Goal: Task Accomplishment & Management: Manage account settings

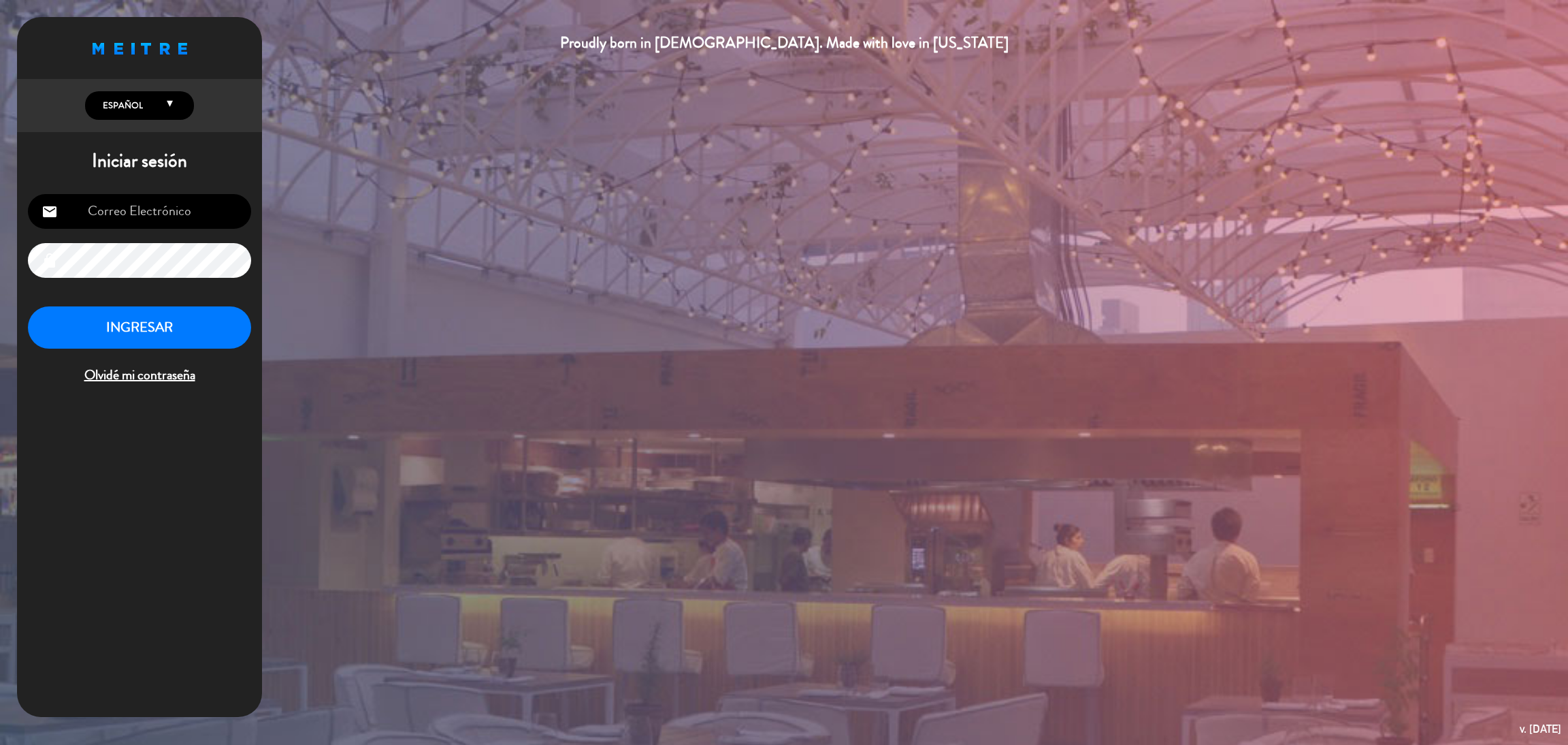
type input "[EMAIL_ADDRESS][DOMAIN_NAME]"
click at [185, 326] on button "INGRESAR" at bounding box center [139, 327] width 223 height 43
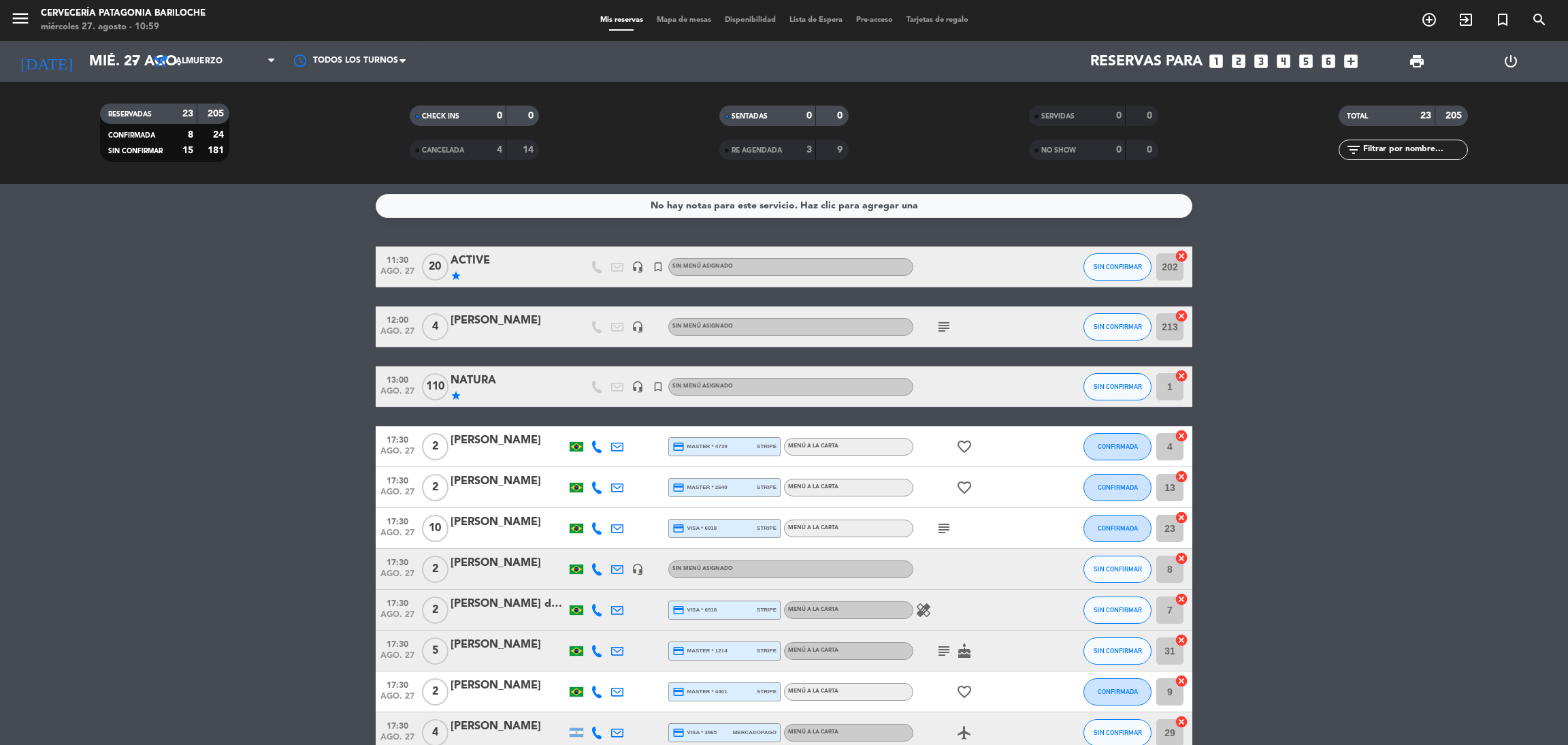
click at [687, 26] on div "Mis reservas Mapa de mesas Disponibilidad Lista de Espera Pre-acceso Tarjetas d…" at bounding box center [784, 20] width 382 height 12
click at [664, 17] on span "Mapa de mesas" at bounding box center [684, 20] width 69 height 8
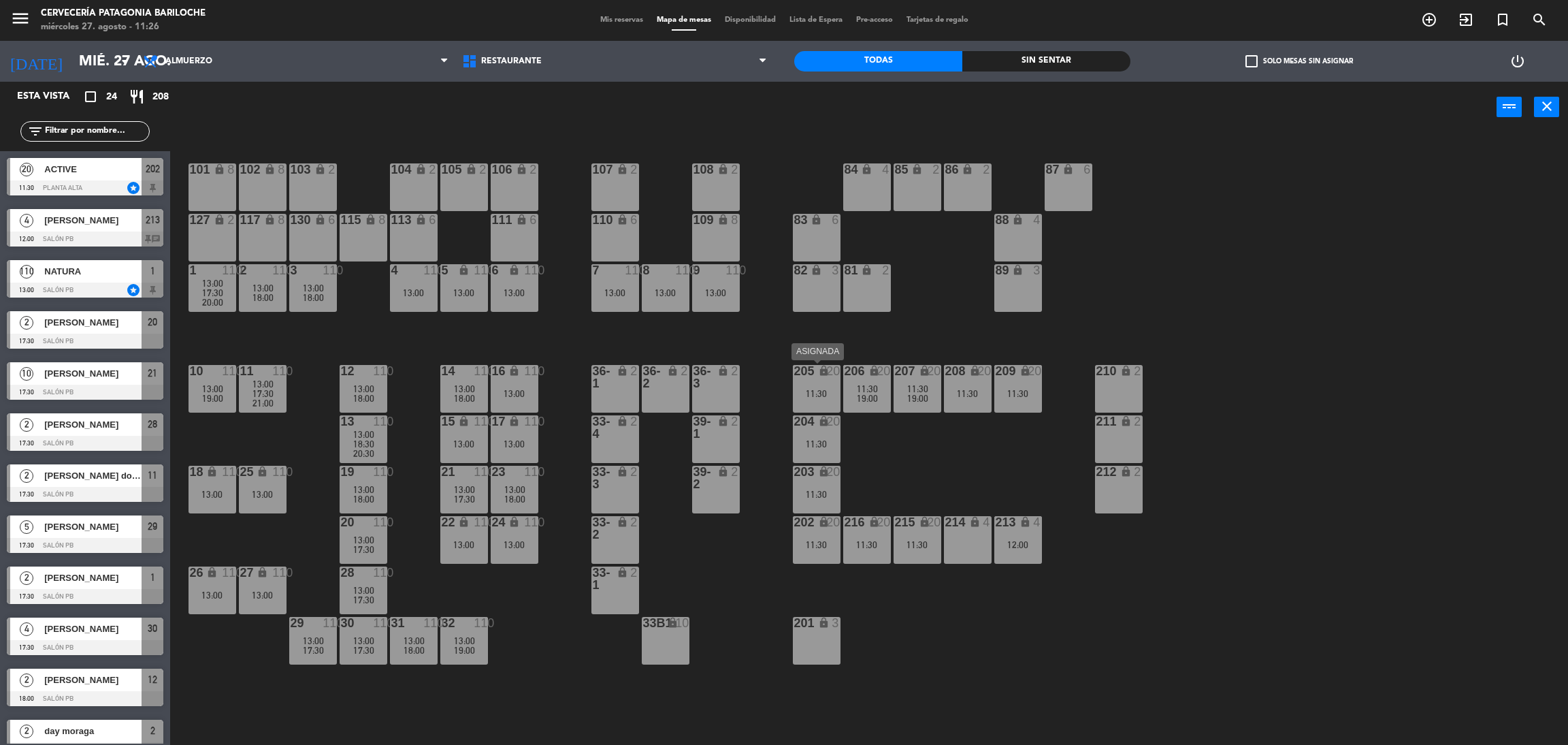
click at [811, 388] on div "11:30" at bounding box center [817, 393] width 48 height 10
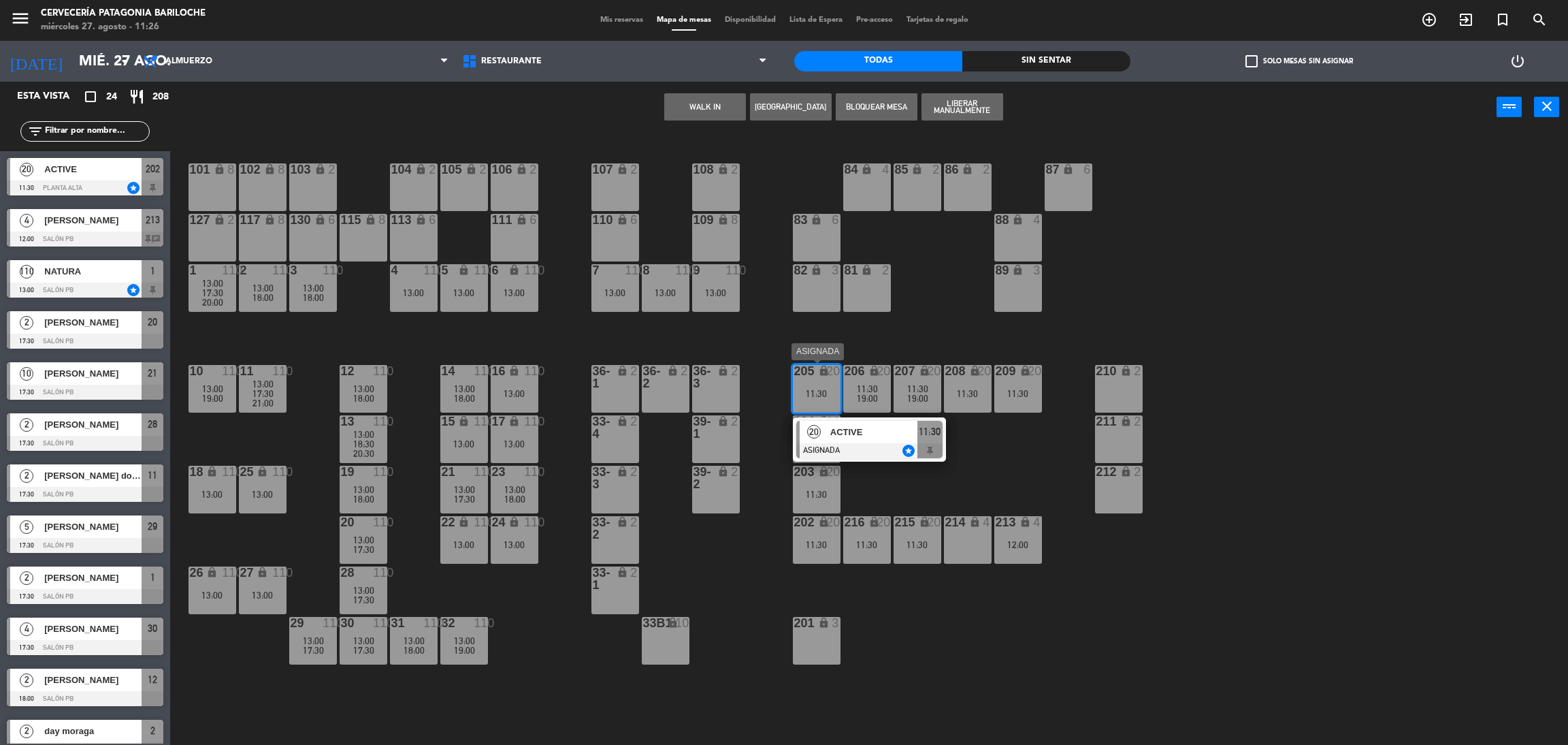
click at [820, 443] on div at bounding box center [869, 450] width 146 height 15
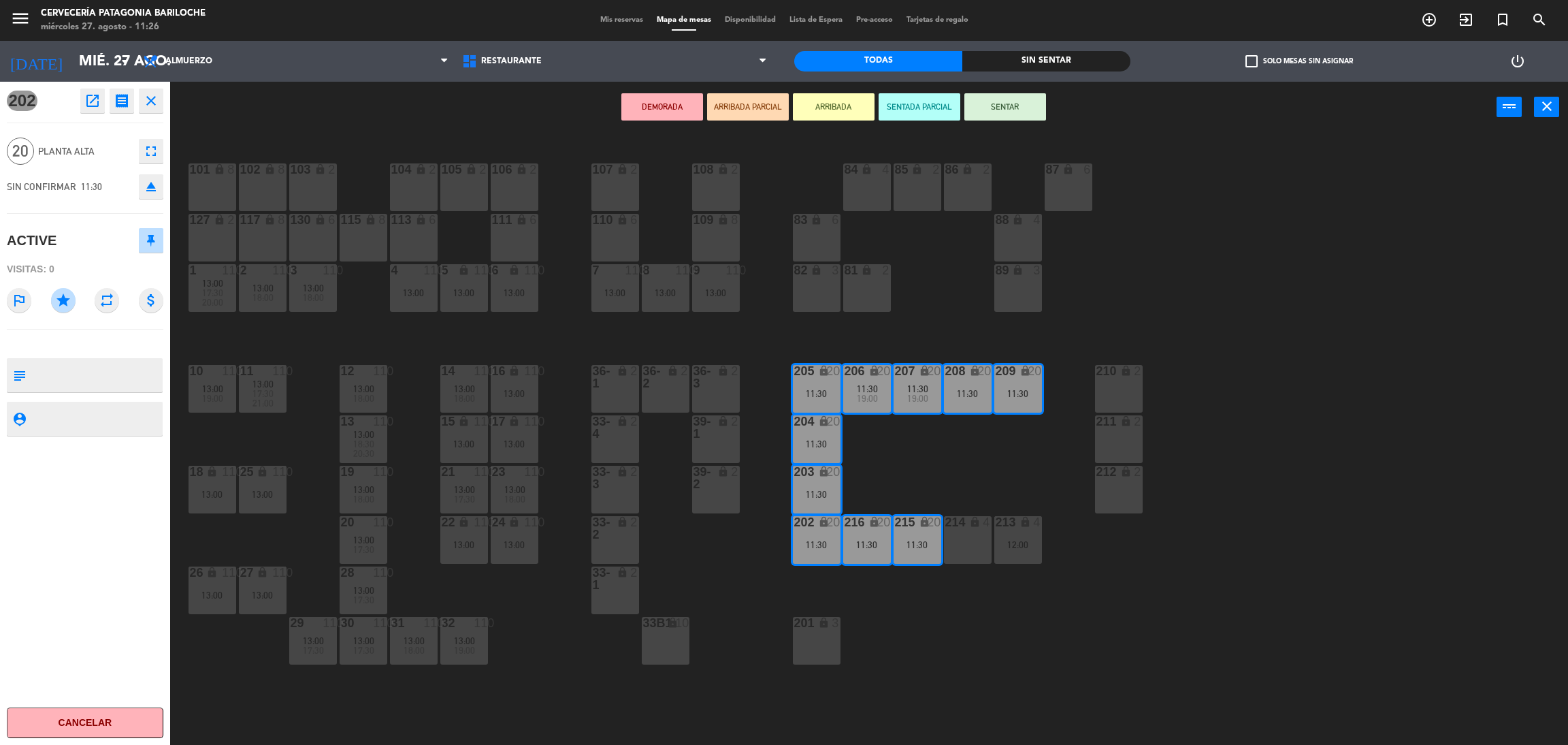
click at [964, 439] on div "101 lock 8 102 lock 8 104 lock 2 105 lock 2 106 lock 2 103 lock 2 107 lock 2 10…" at bounding box center [877, 445] width 1382 height 612
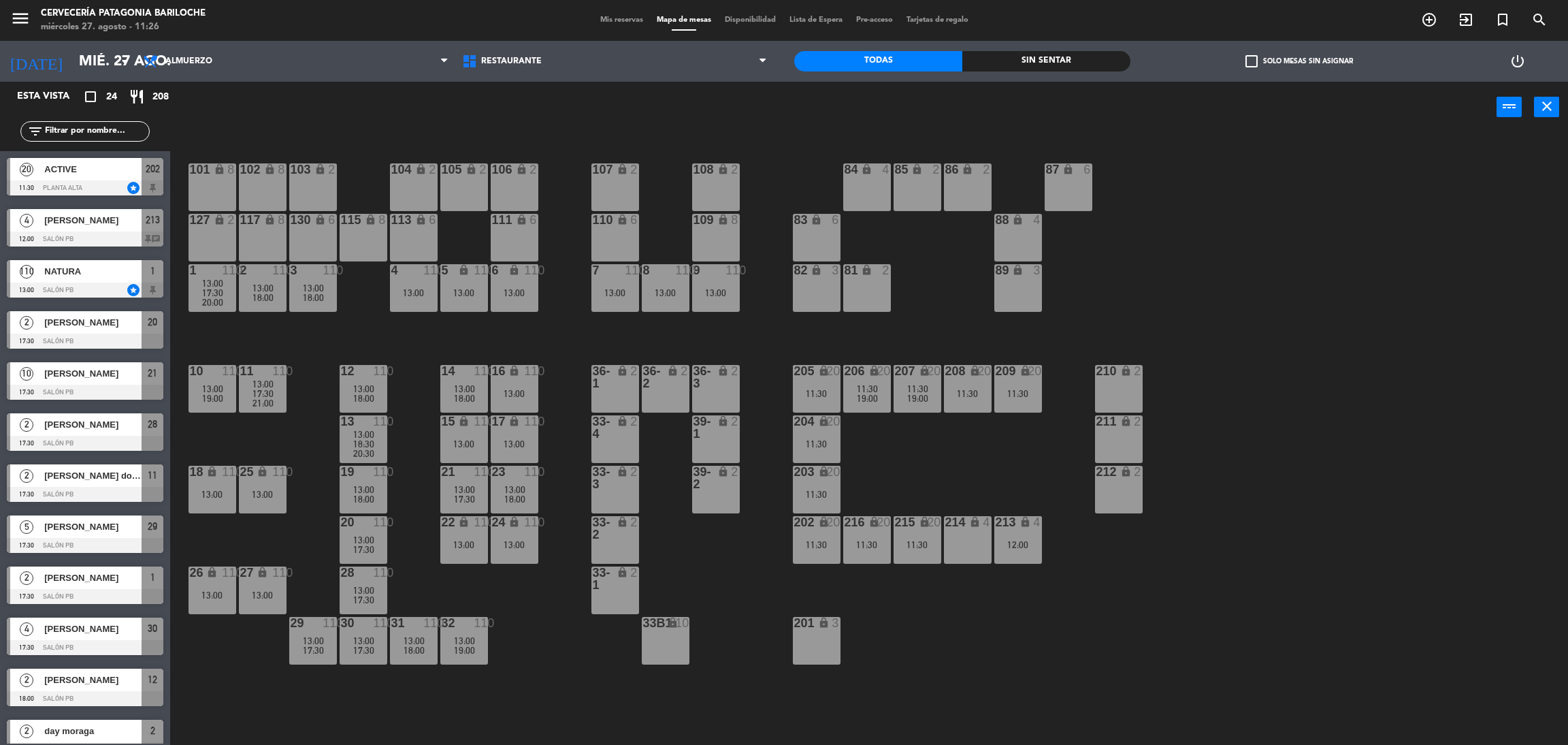
click at [999, 557] on div "213 lock 4 12:00" at bounding box center [1019, 540] width 48 height 48
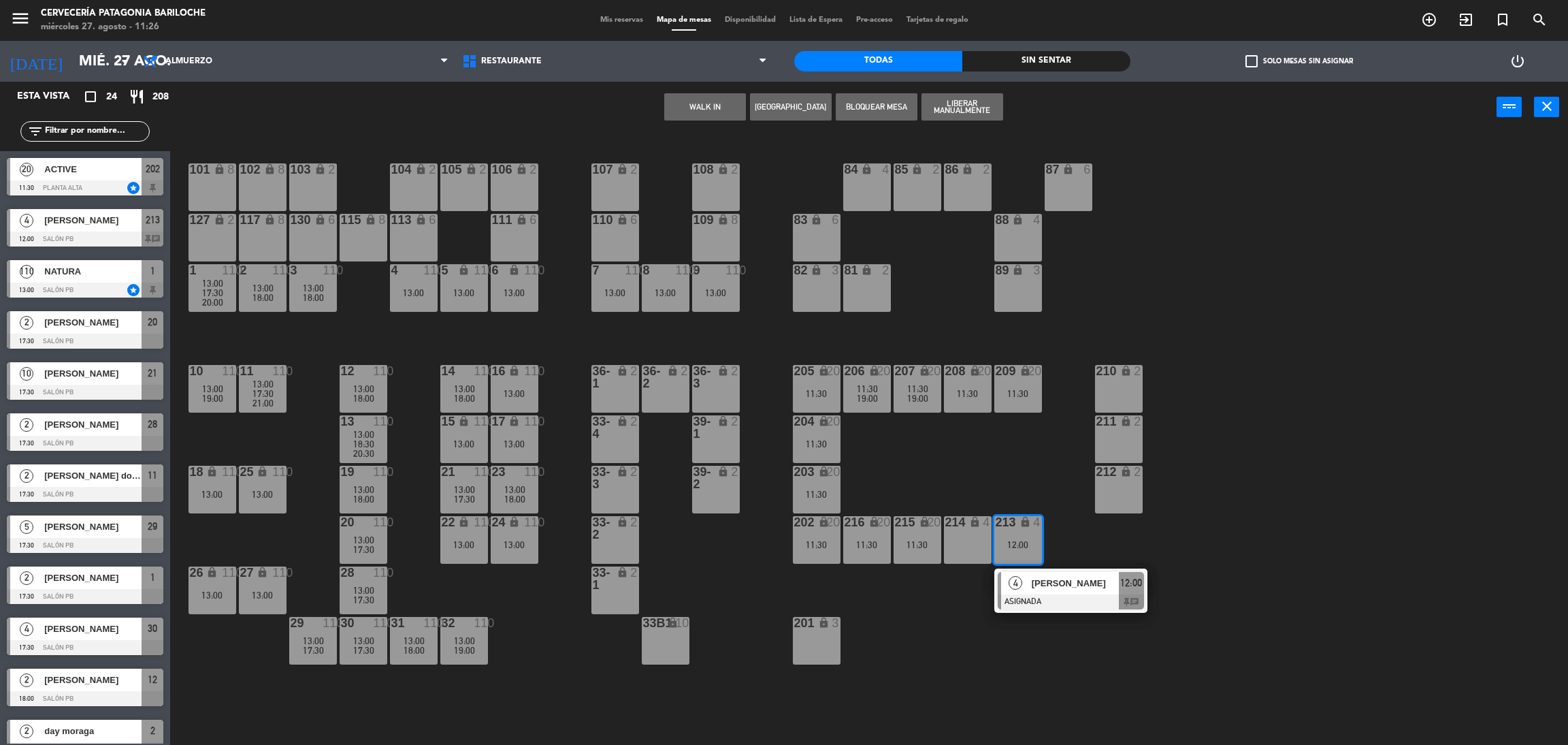
click at [1020, 601] on div at bounding box center [1070, 601] width 146 height 15
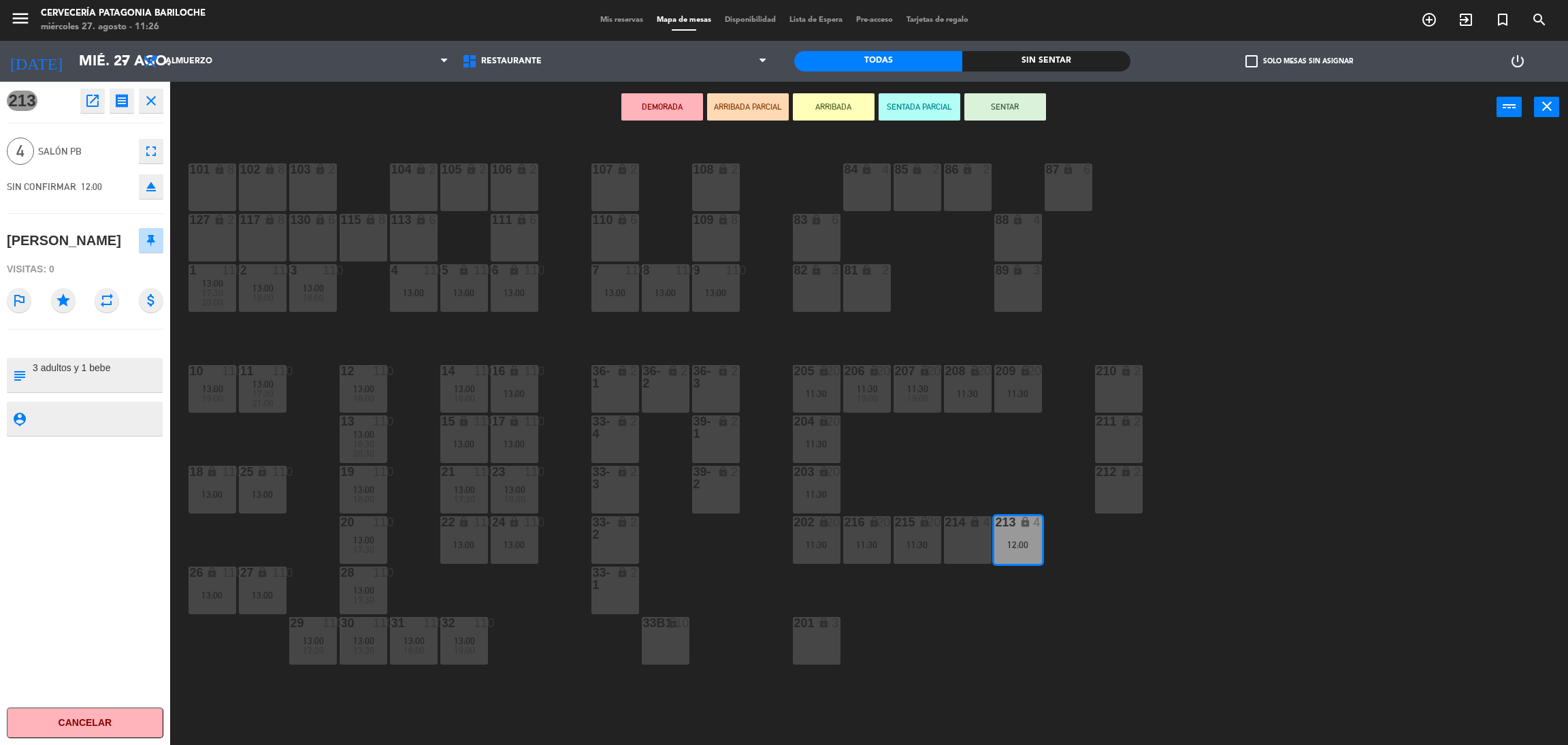
click at [966, 533] on div "214 lock 4" at bounding box center [968, 540] width 48 height 48
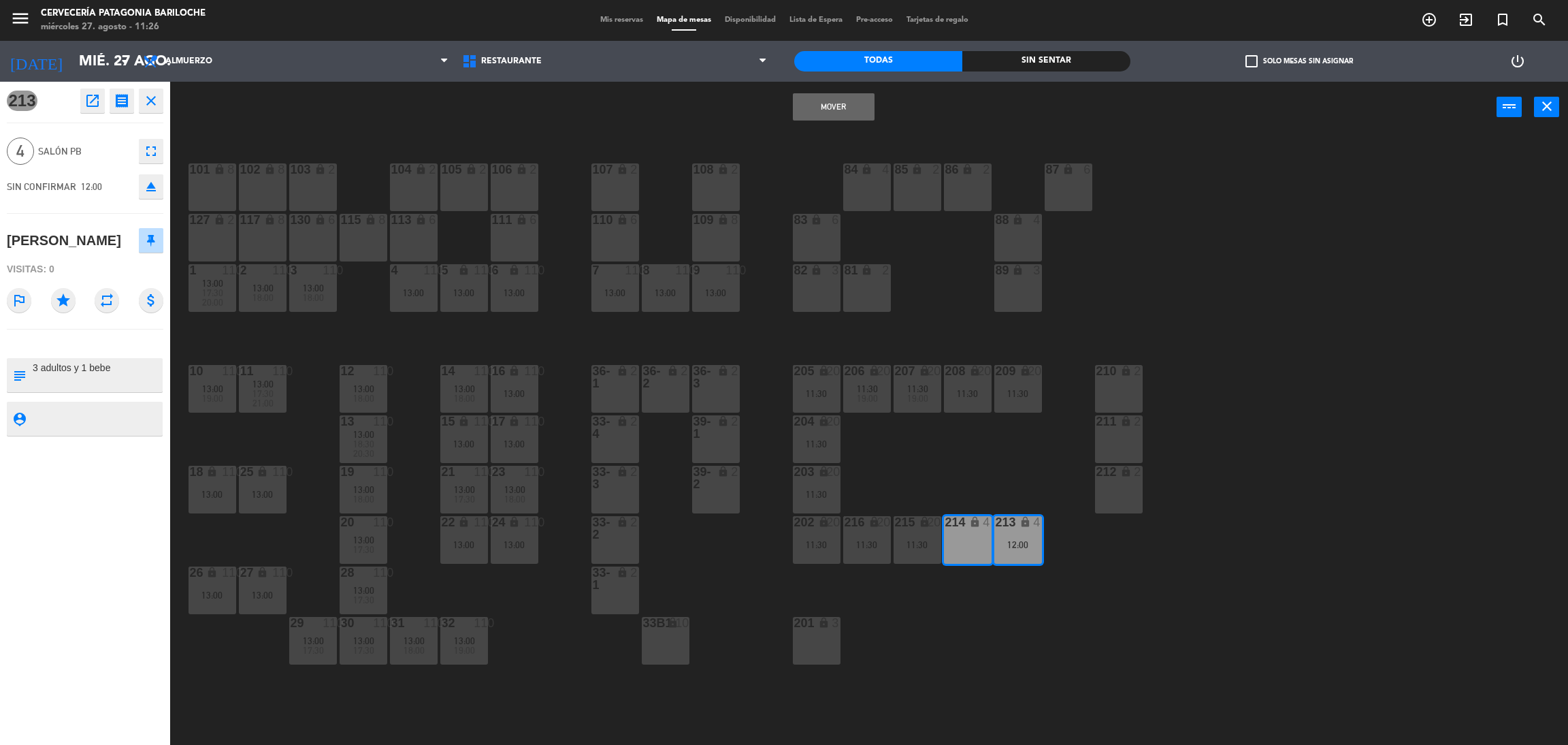
click at [938, 283] on div "101 lock 8 102 lock 8 104 lock 2 105 lock 2 106 lock 2 103 lock 2 107 lock 2 10…" at bounding box center [877, 445] width 1382 height 612
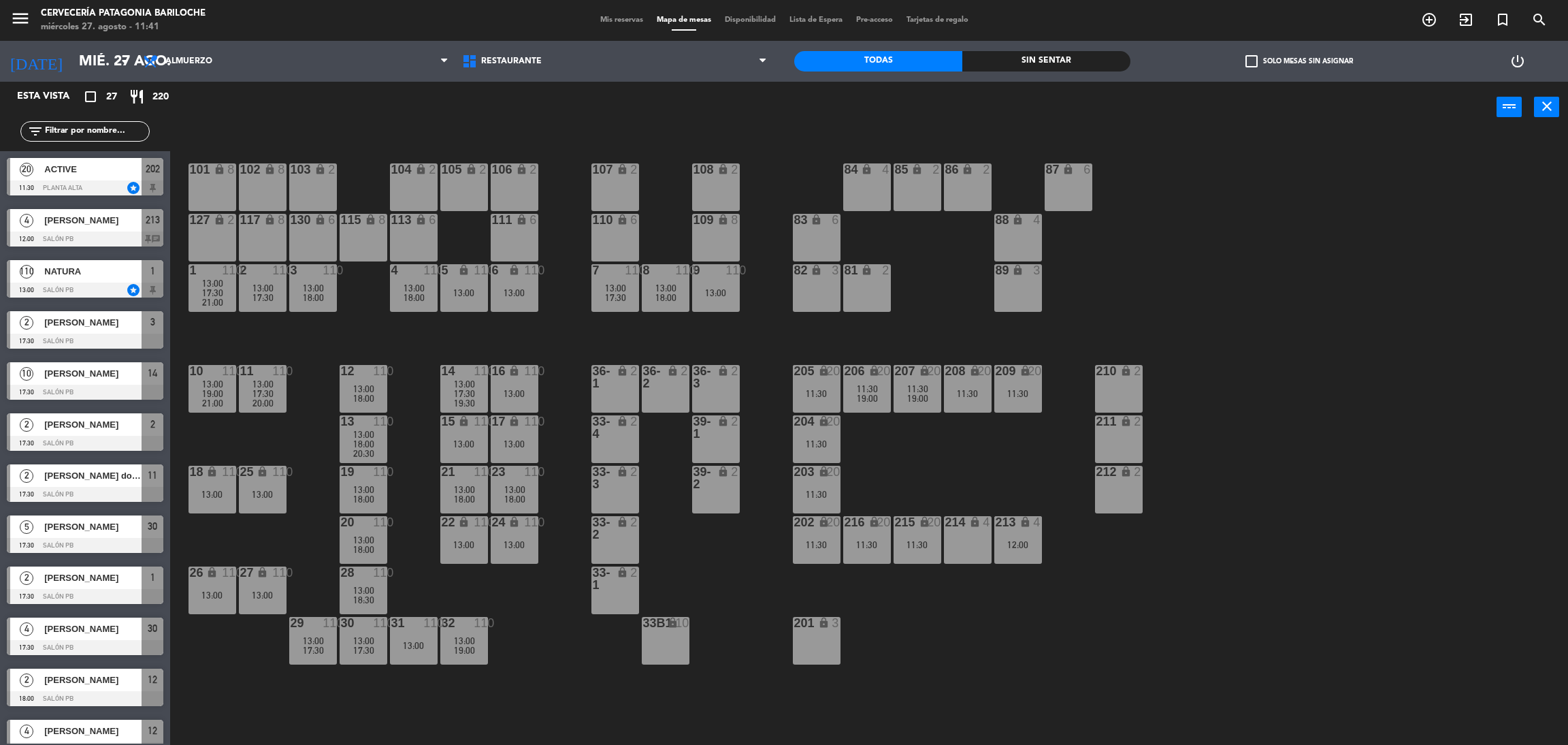
click at [96, 121] on div "filter_list" at bounding box center [85, 131] width 129 height 21
click at [91, 128] on input "text" at bounding box center [96, 131] width 105 height 15
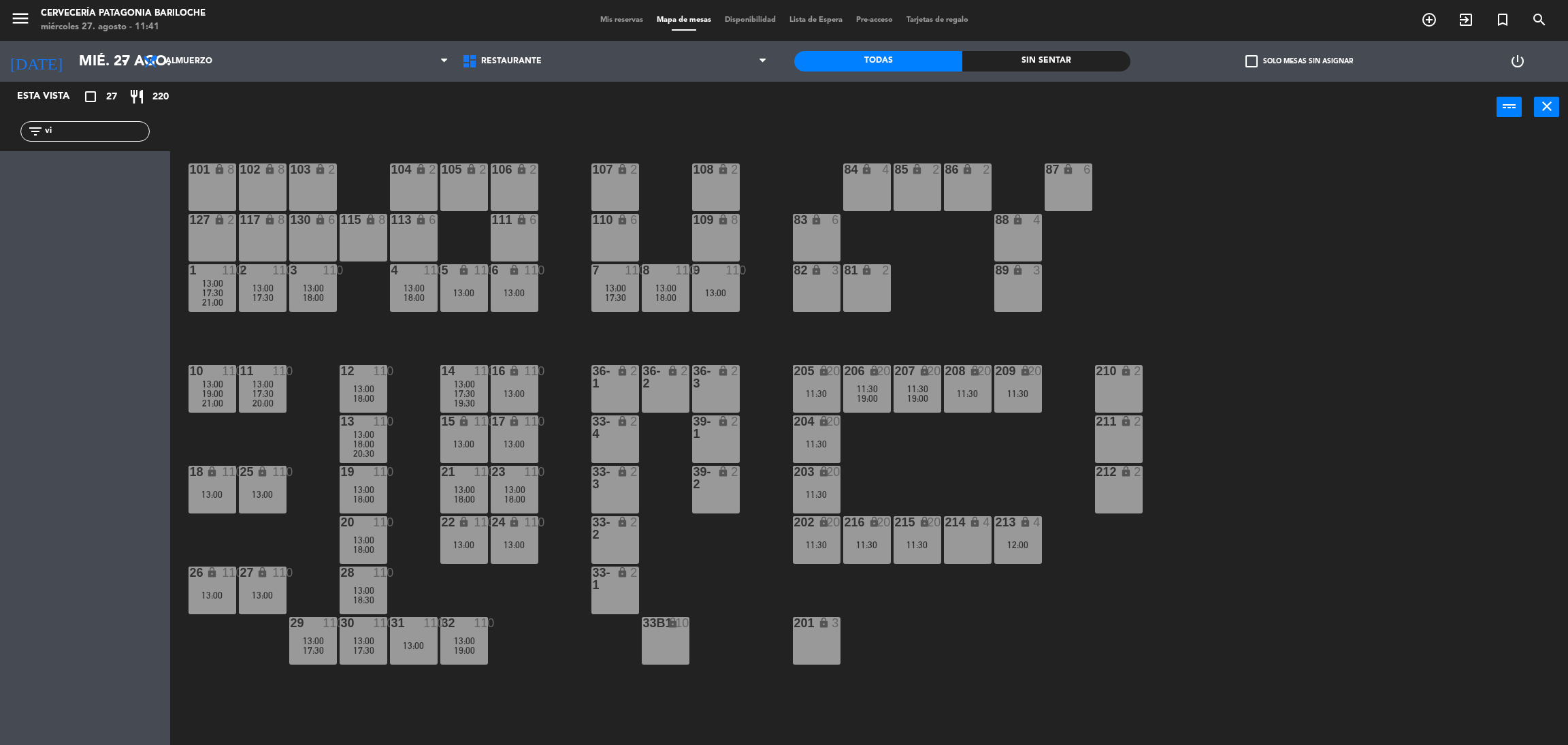
type input "v"
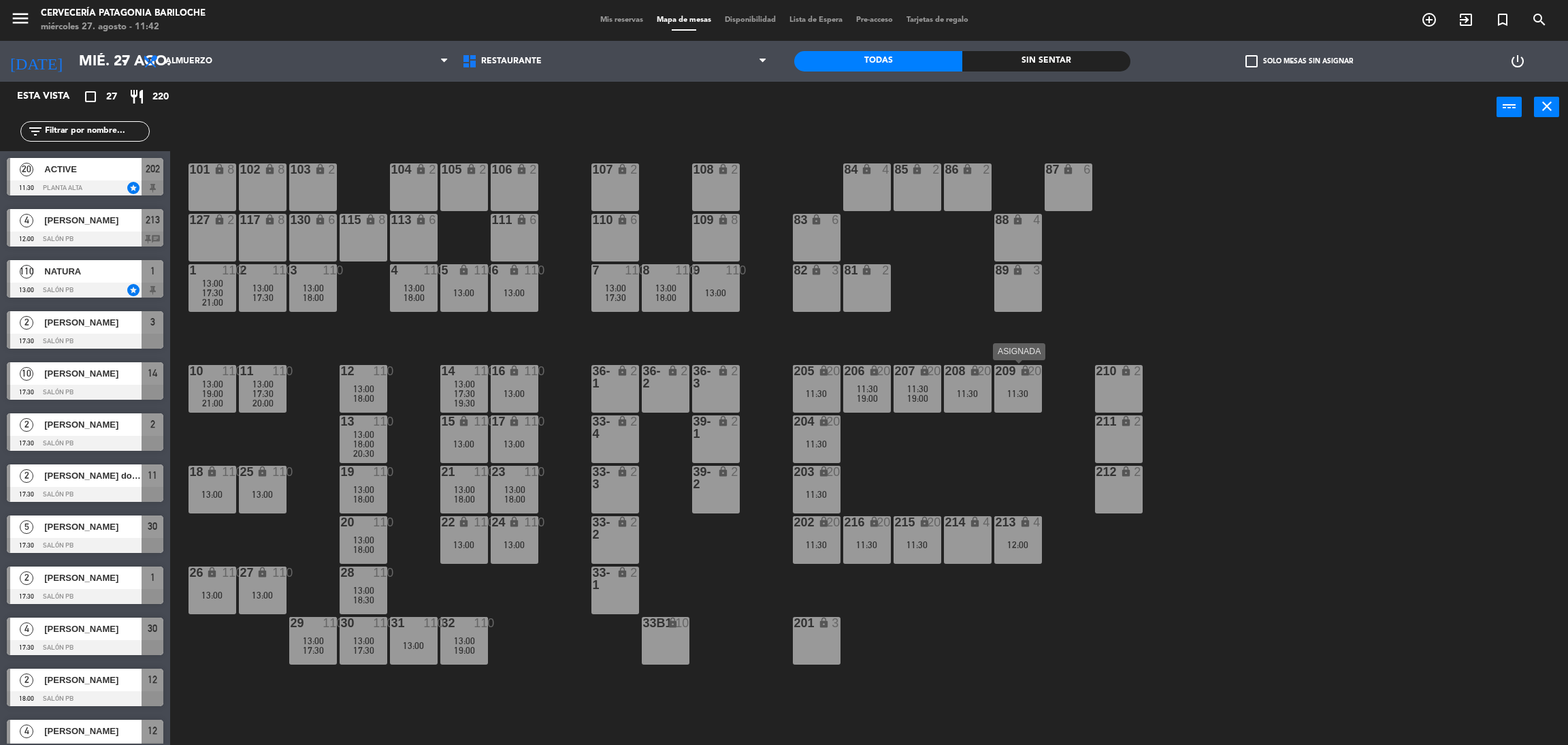
click at [1016, 393] on div "11:30" at bounding box center [1019, 393] width 48 height 10
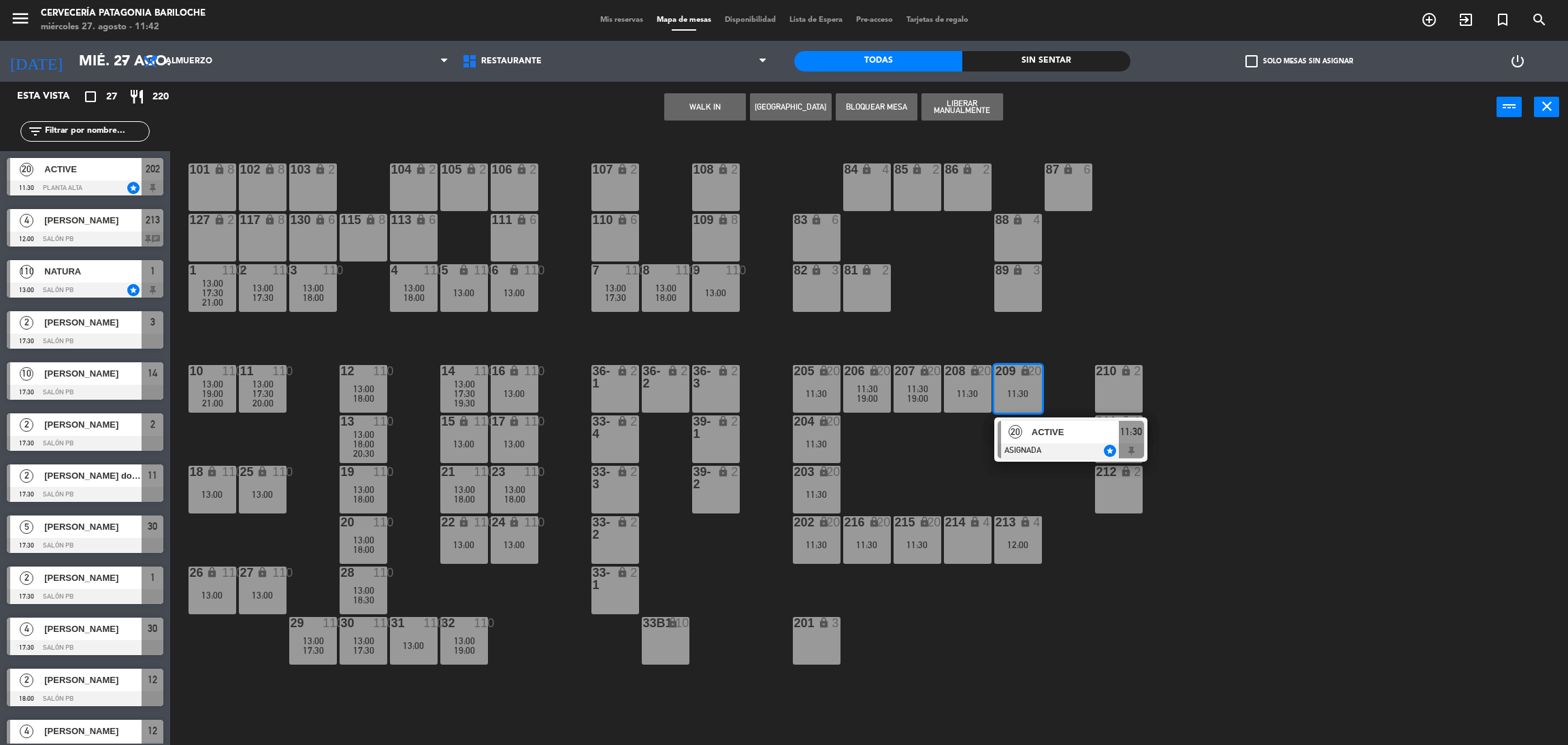
click at [936, 467] on div "101 lock 8 102 lock 8 104 lock 2 105 lock 2 106 lock 2 103 lock 2 107 lock 2 10…" at bounding box center [877, 445] width 1382 height 612
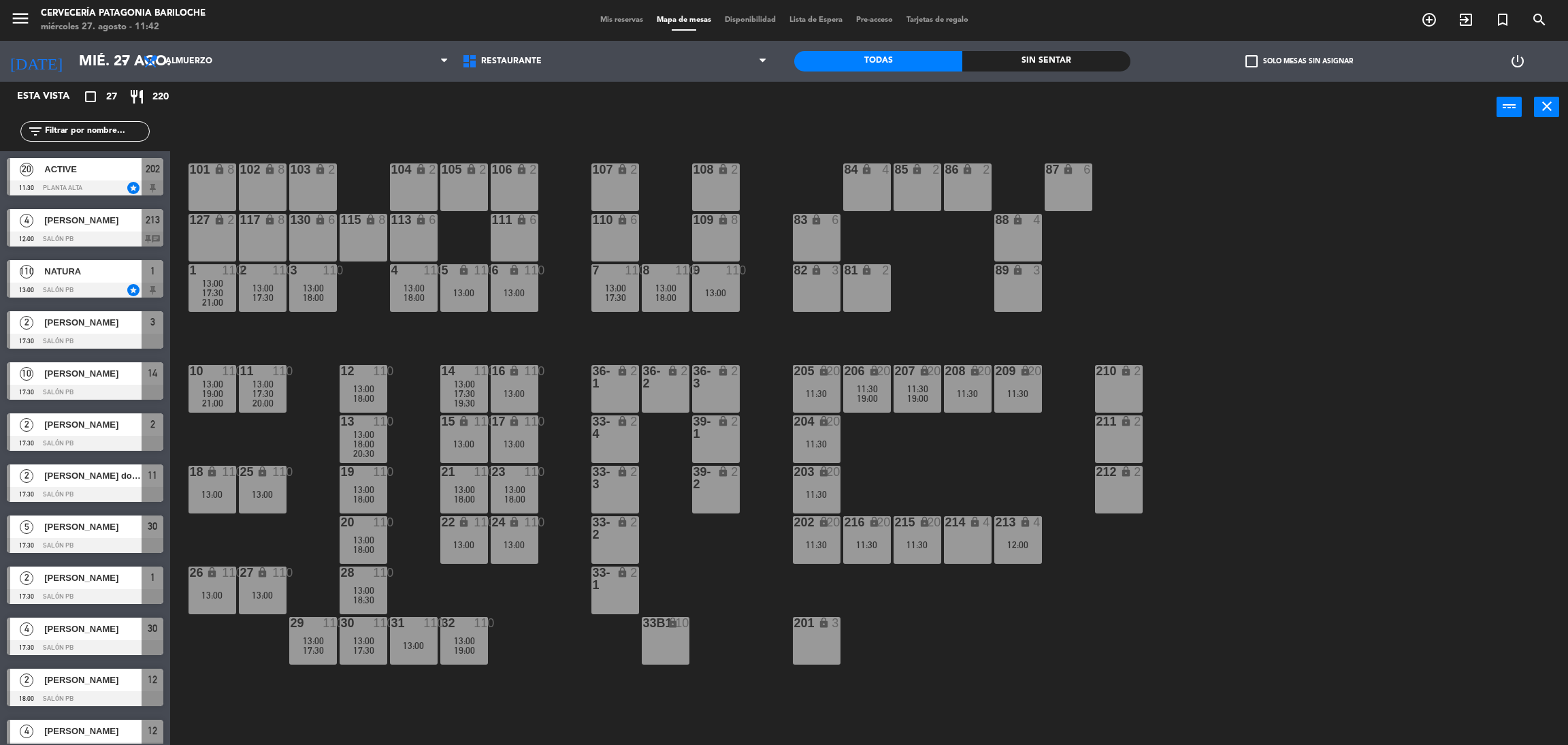
click at [811, 531] on div "202 lock 20 11:30" at bounding box center [817, 540] width 48 height 48
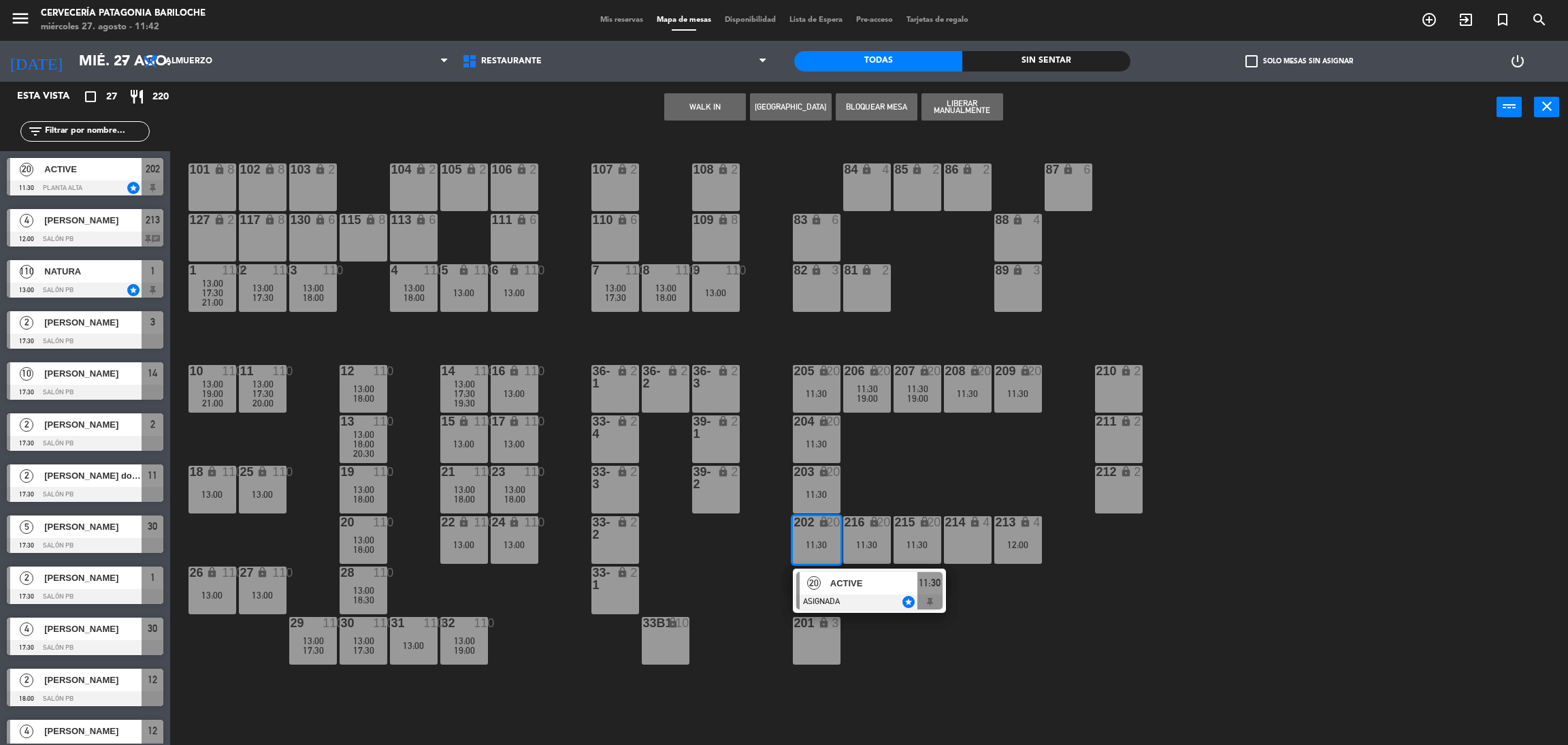
click at [726, 580] on div "101 lock 8 102 lock 8 104 lock 2 105 lock 2 106 lock 2 103 lock 2 107 lock 2 10…" at bounding box center [877, 445] width 1382 height 612
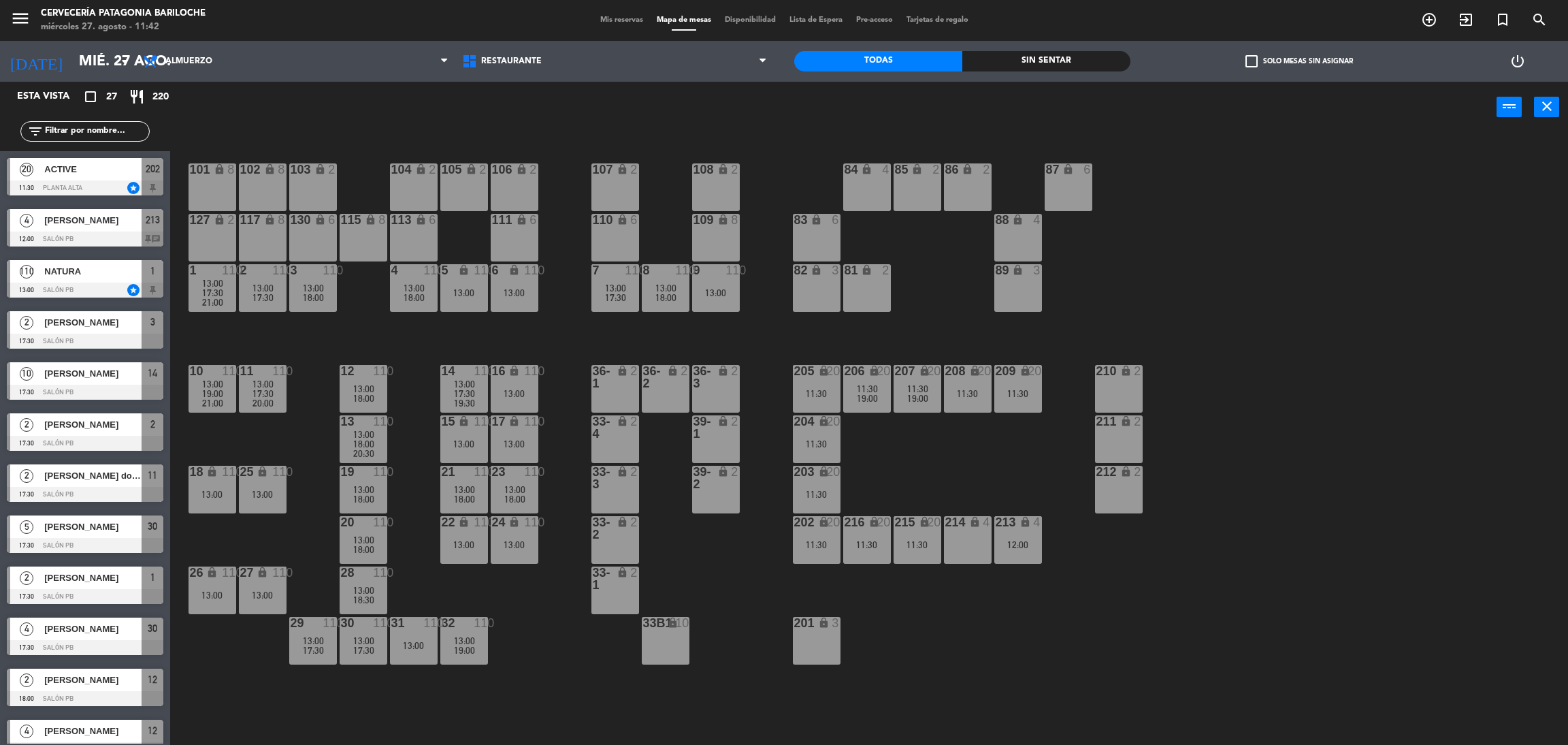
click at [326, 285] on div "13:00" at bounding box center [313, 288] width 48 height 10
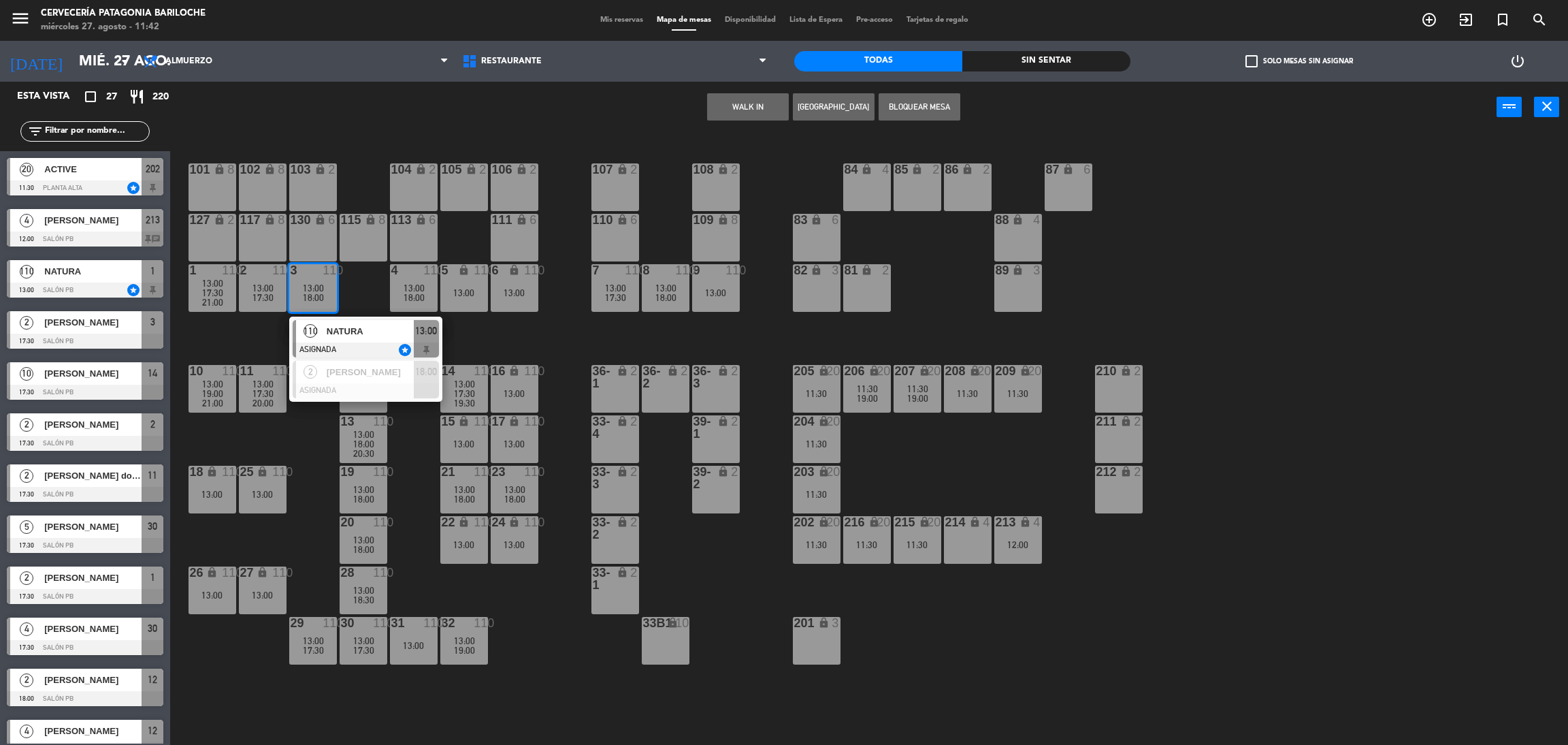
click at [322, 441] on div "101 lock 8 102 lock 8 104 lock 2 105 lock 2 106 lock 2 103 lock 2 107 lock 2 10…" at bounding box center [877, 445] width 1382 height 612
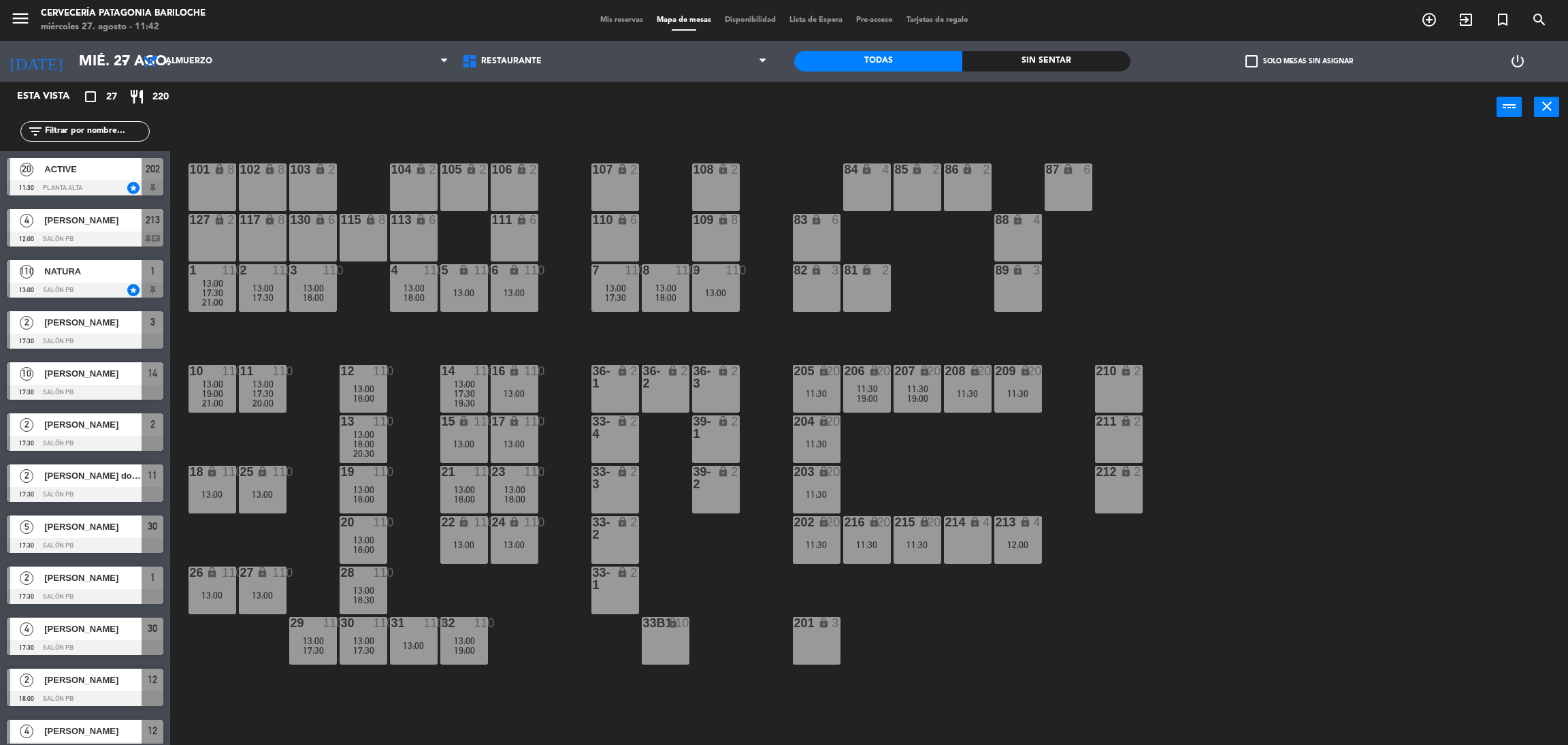
click at [812, 553] on div "202 lock 20 11:30" at bounding box center [817, 540] width 48 height 48
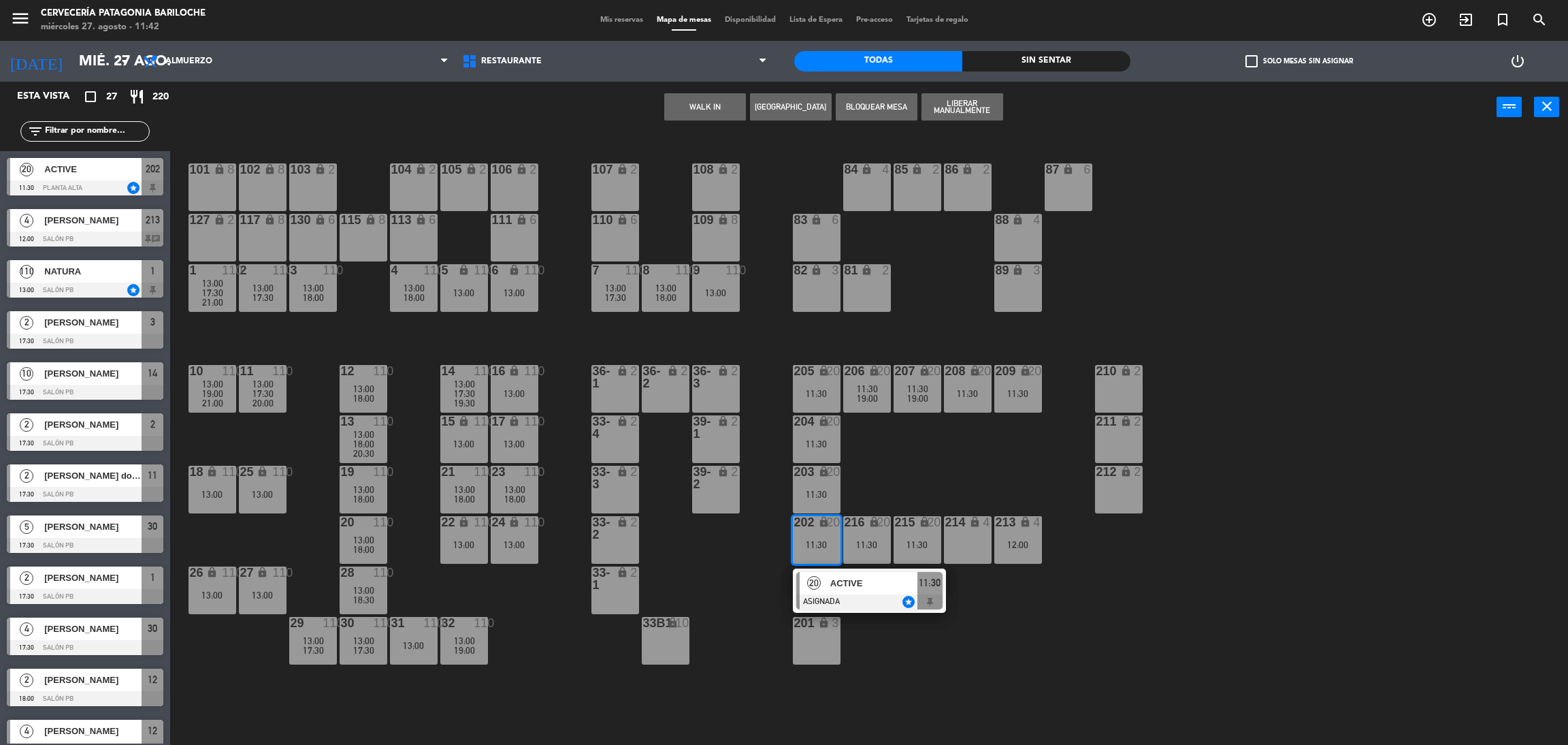
click at [884, 635] on div "101 lock 8 102 lock 8 104 lock 2 105 lock 2 106 lock 2 103 lock 2 107 lock 2 10…" at bounding box center [877, 445] width 1382 height 612
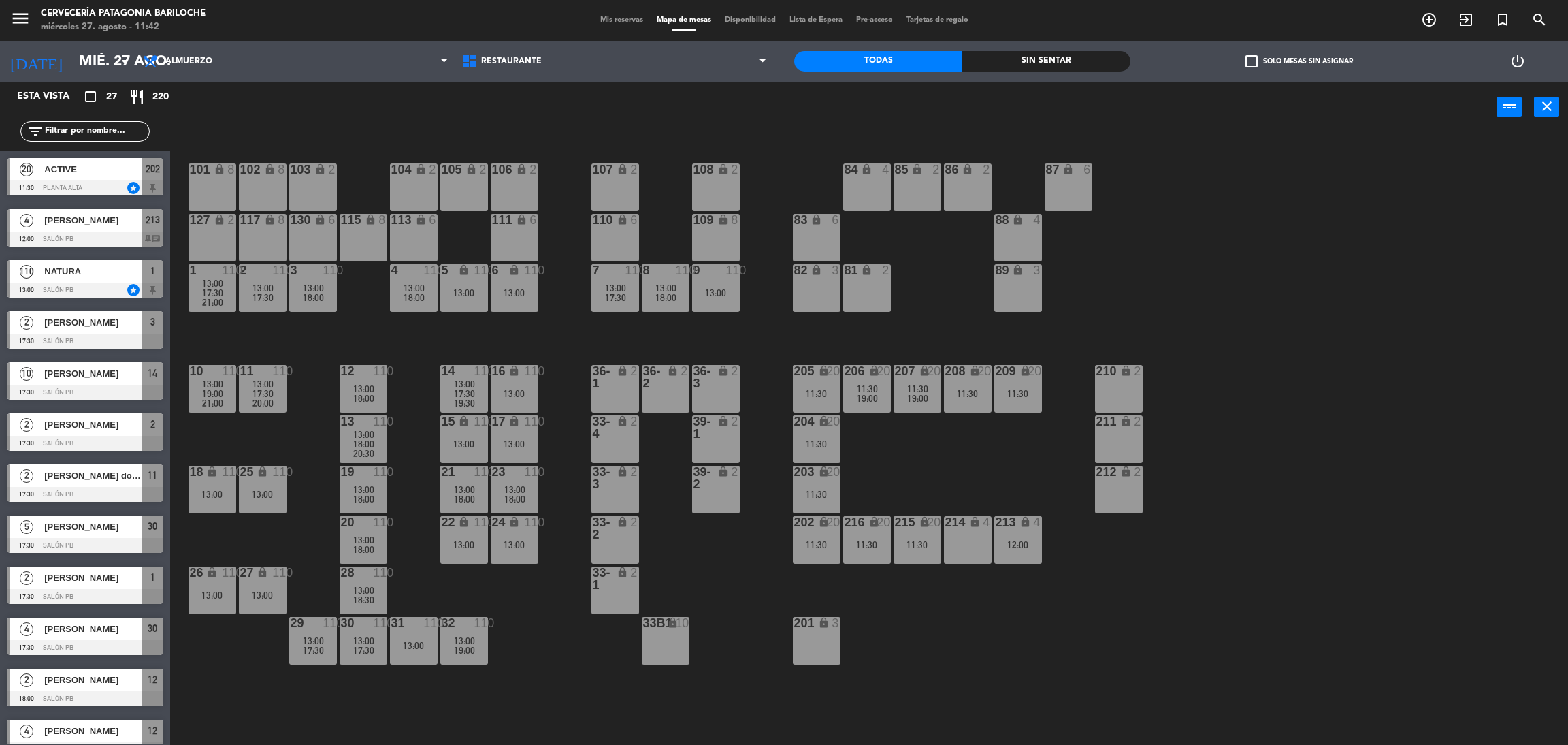
click at [107, 229] on div "[PERSON_NAME]" at bounding box center [91, 220] width 98 height 23
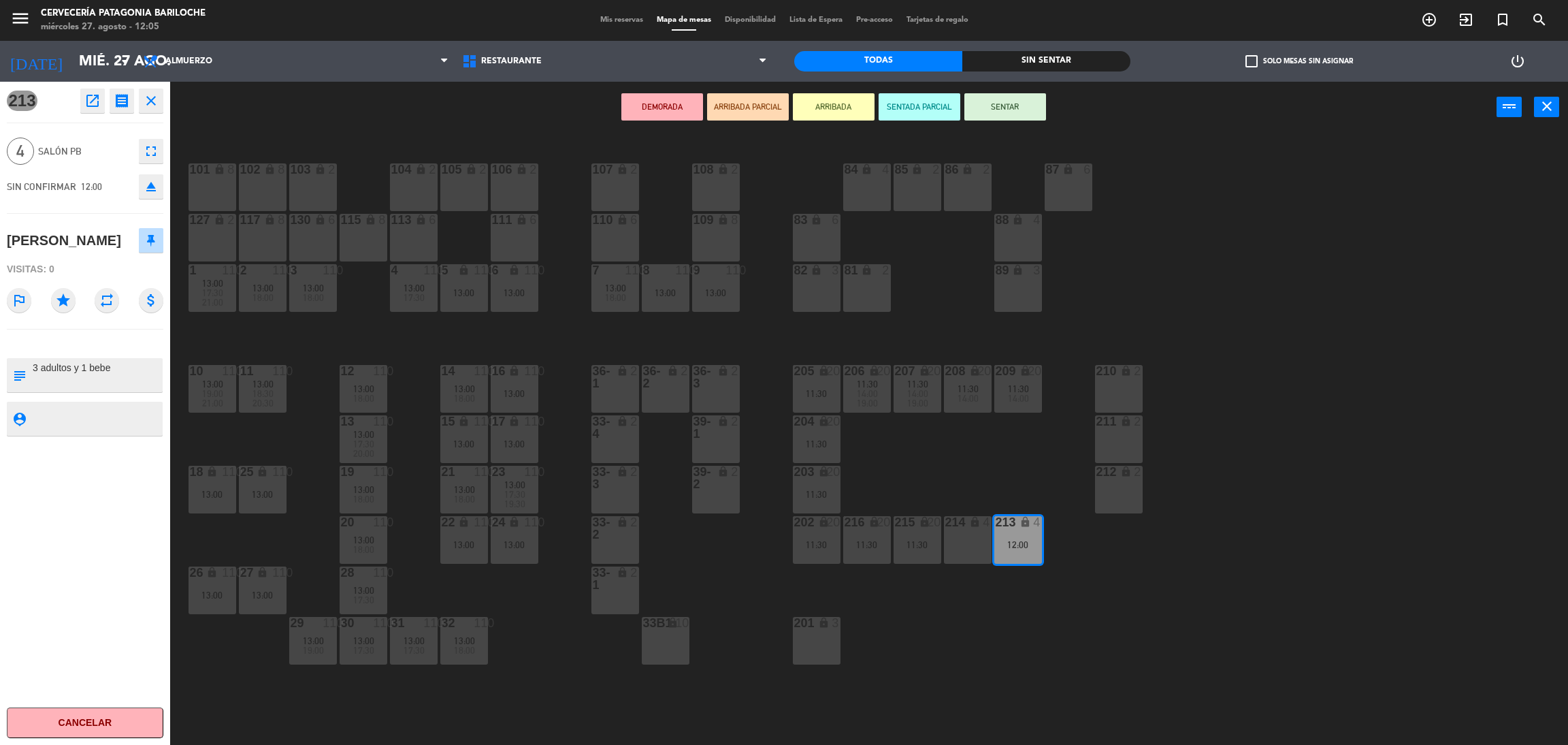
click at [146, 96] on icon "close" at bounding box center [151, 100] width 16 height 16
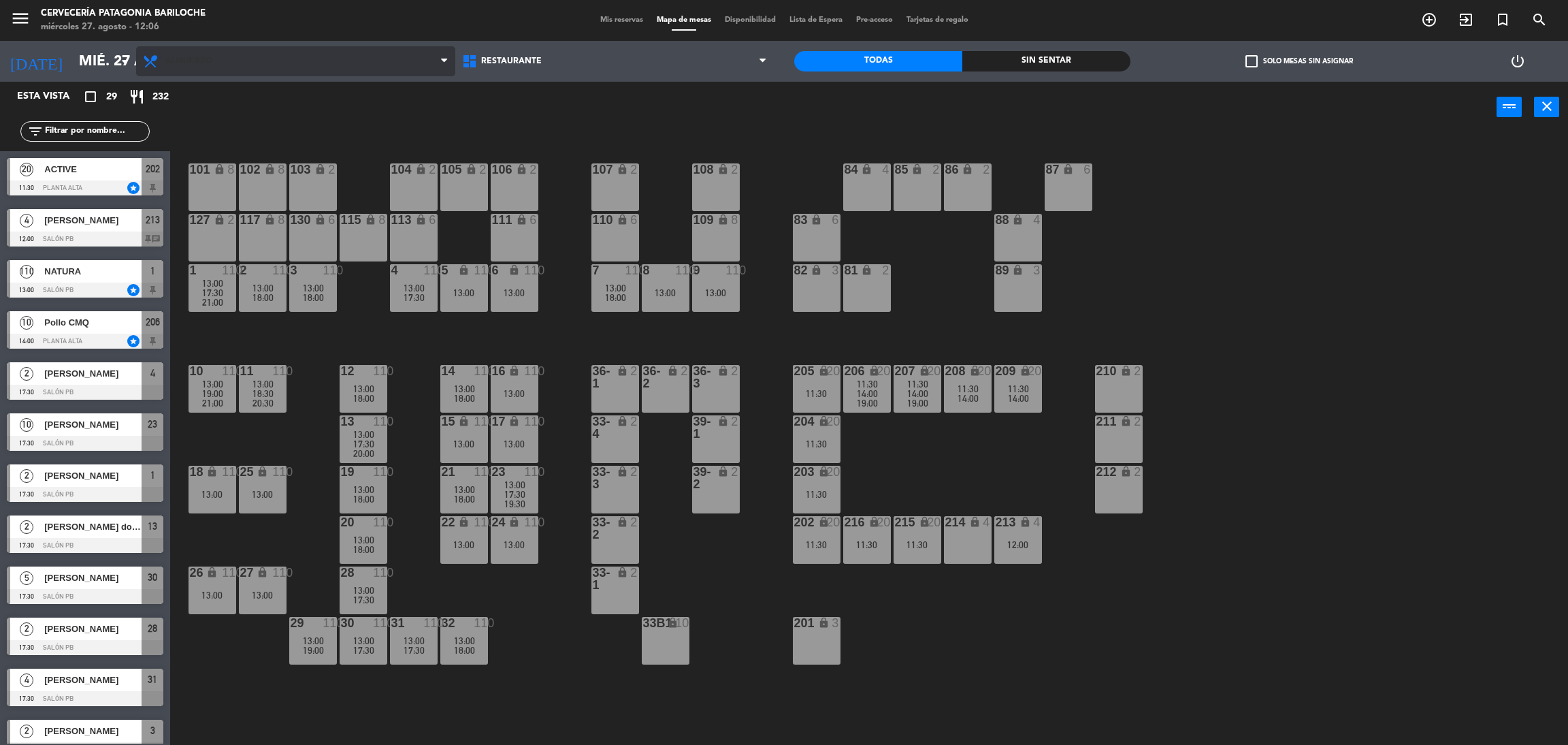
drag, startPoint x: 61, startPoint y: 133, endPoint x: 160, endPoint y: 54, distance: 126.7
click at [62, 133] on input "text" at bounding box center [96, 131] width 105 height 15
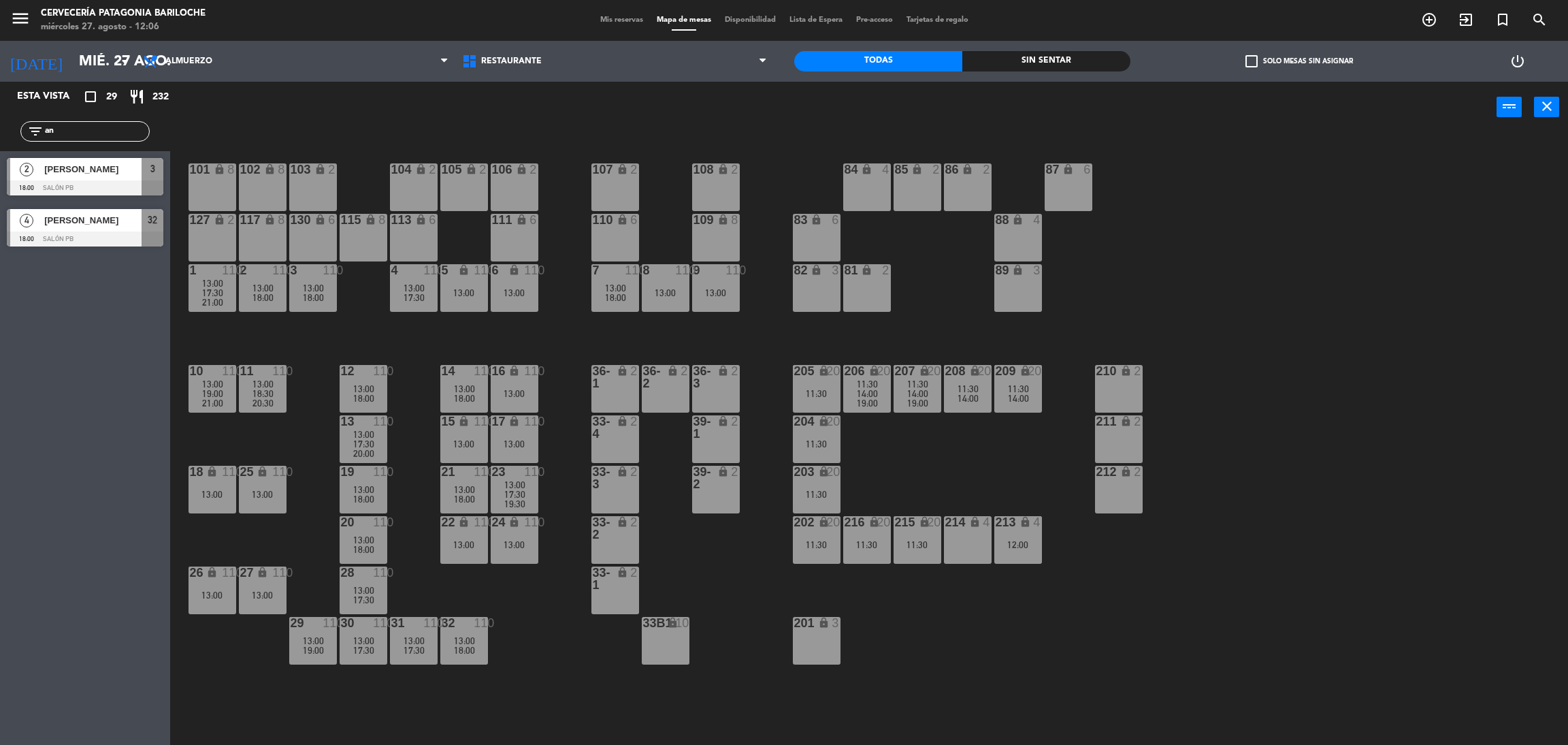
click at [8, 439] on div "Esta vista crop_square 29 restaurant 232 filter_list an 2 [PERSON_NAME] 18:00 S…" at bounding box center [84, 413] width 170 height 664
click at [83, 135] on input "an" at bounding box center [96, 131] width 105 height 15
click at [0, 441] on div "Esta vista crop_square 29 restaurant 232 filter_list an 2 [PERSON_NAME] 18:00 S…" at bounding box center [84, 413] width 170 height 664
click at [100, 148] on div "filter_list an" at bounding box center [84, 131] width 170 height 40
click at [101, 137] on input "an" at bounding box center [96, 131] width 105 height 15
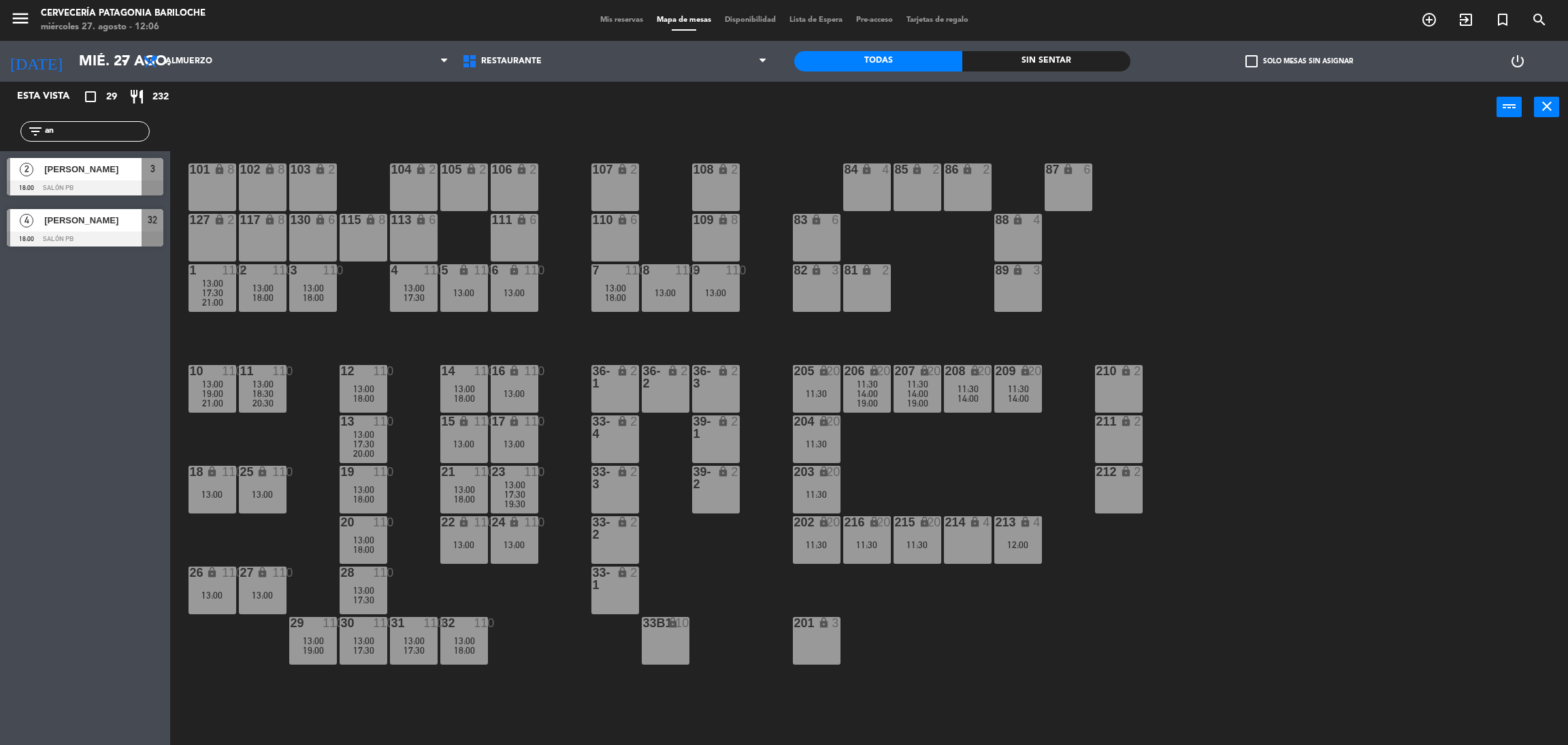
type input "a"
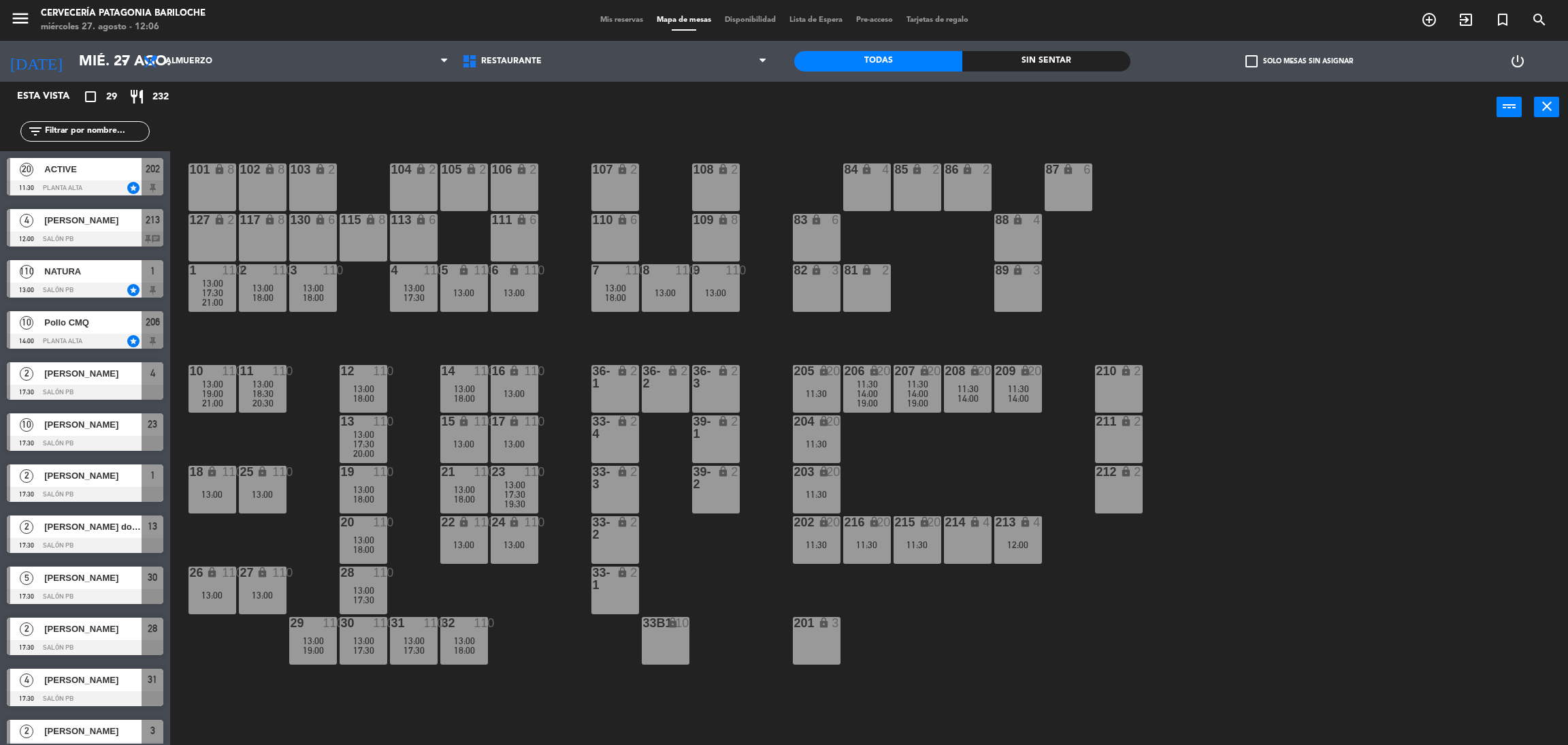
drag, startPoint x: 337, startPoint y: 331, endPoint x: 326, endPoint y: 337, distance: 12.5
click at [335, 333] on div "101 lock 8 102 lock 8 104 lock 2 105 lock 2 106 lock 2 103 lock 2 107 lock 2 10…" at bounding box center [877, 445] width 1382 height 612
click at [30, 6] on span "menu" at bounding box center [25, 21] width 31 height 32
click at [19, 21] on icon "menu" at bounding box center [20, 18] width 21 height 21
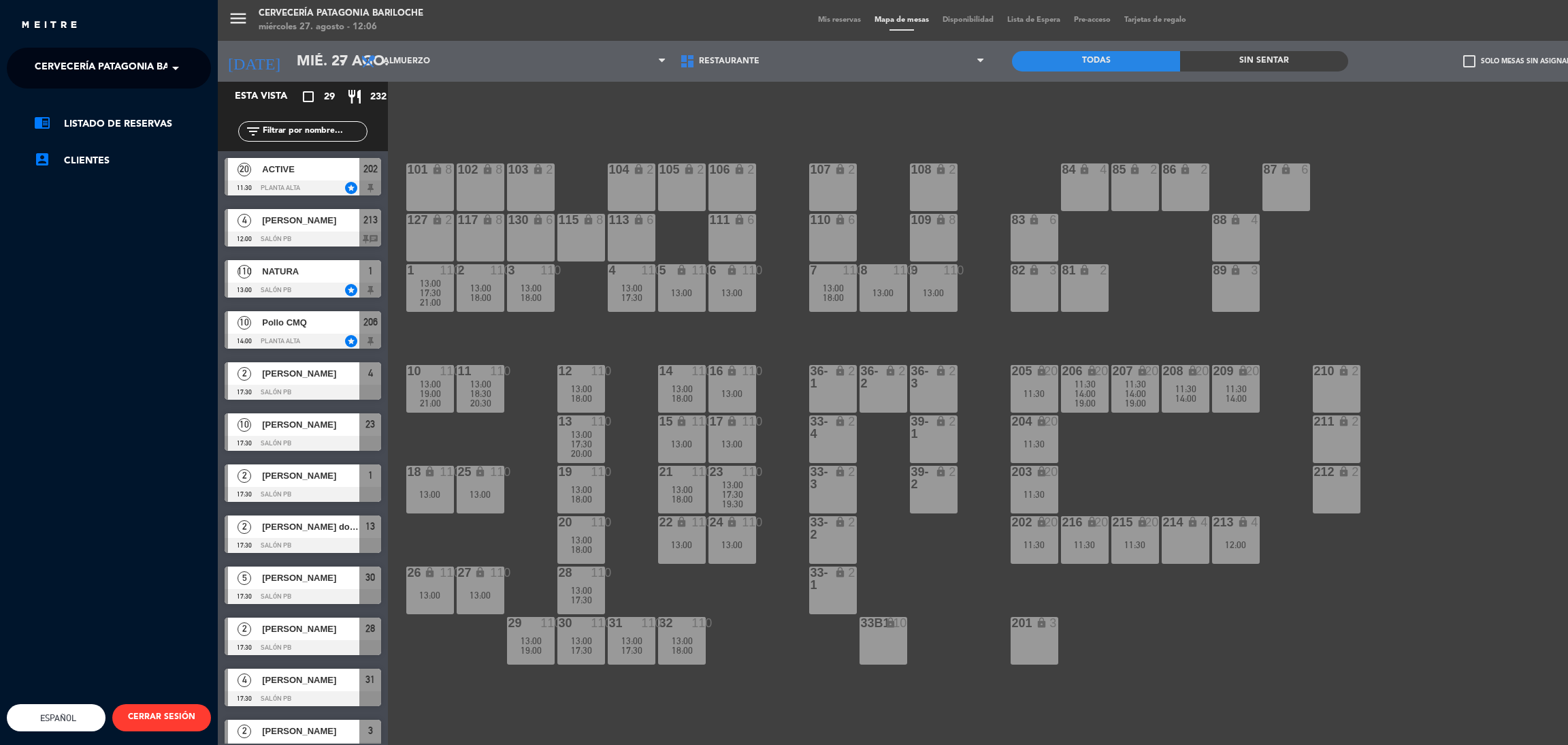
click at [11, 35] on div "close" at bounding box center [108, 20] width 217 height 41
click at [80, 58] on span "Cervecería Patagonia Bariloche" at bounding box center [123, 68] width 178 height 29
click at [98, 118] on span "Experiencia Tour Cervecero" at bounding box center [91, 126] width 155 height 16
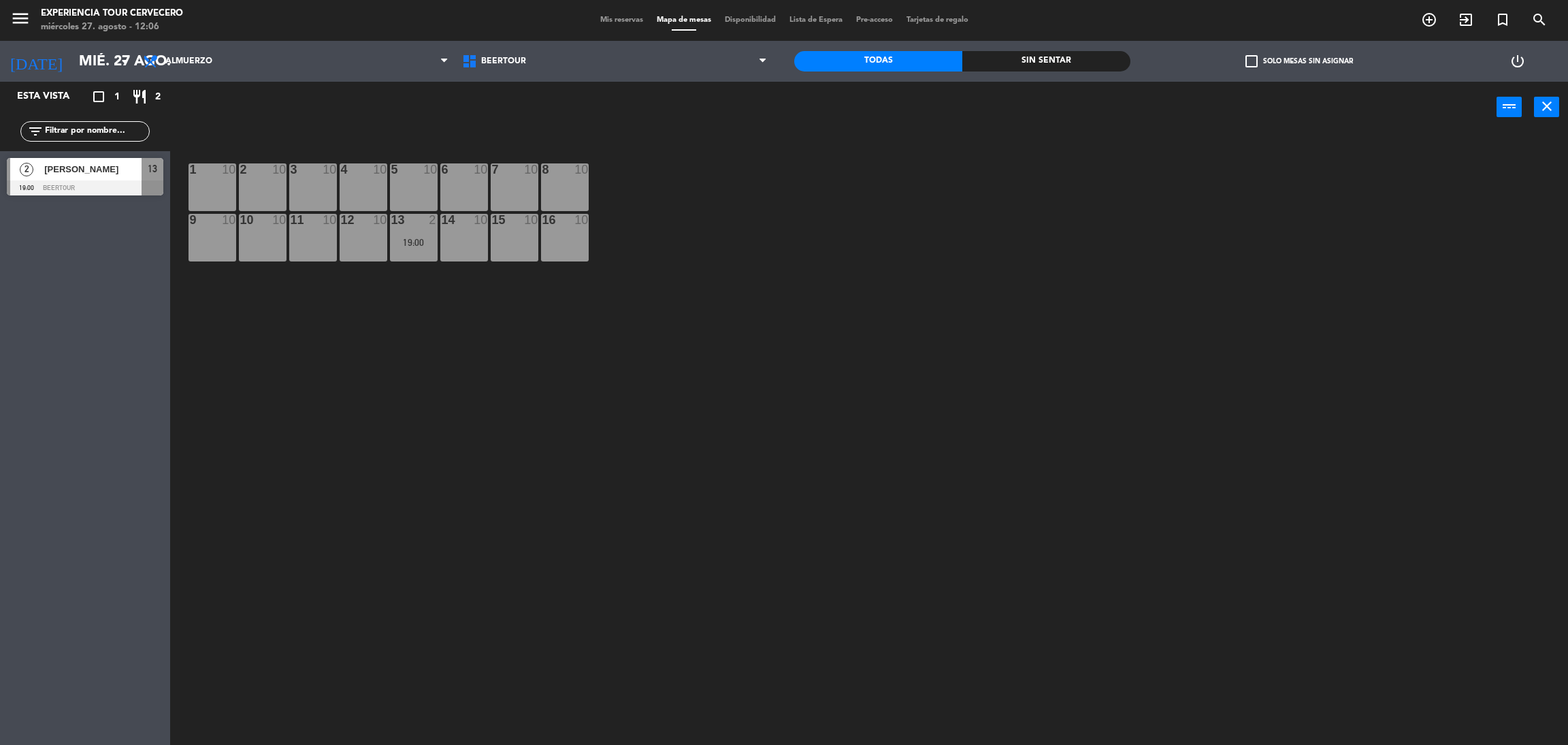
click at [620, 22] on span "Mis reservas" at bounding box center [622, 20] width 57 height 8
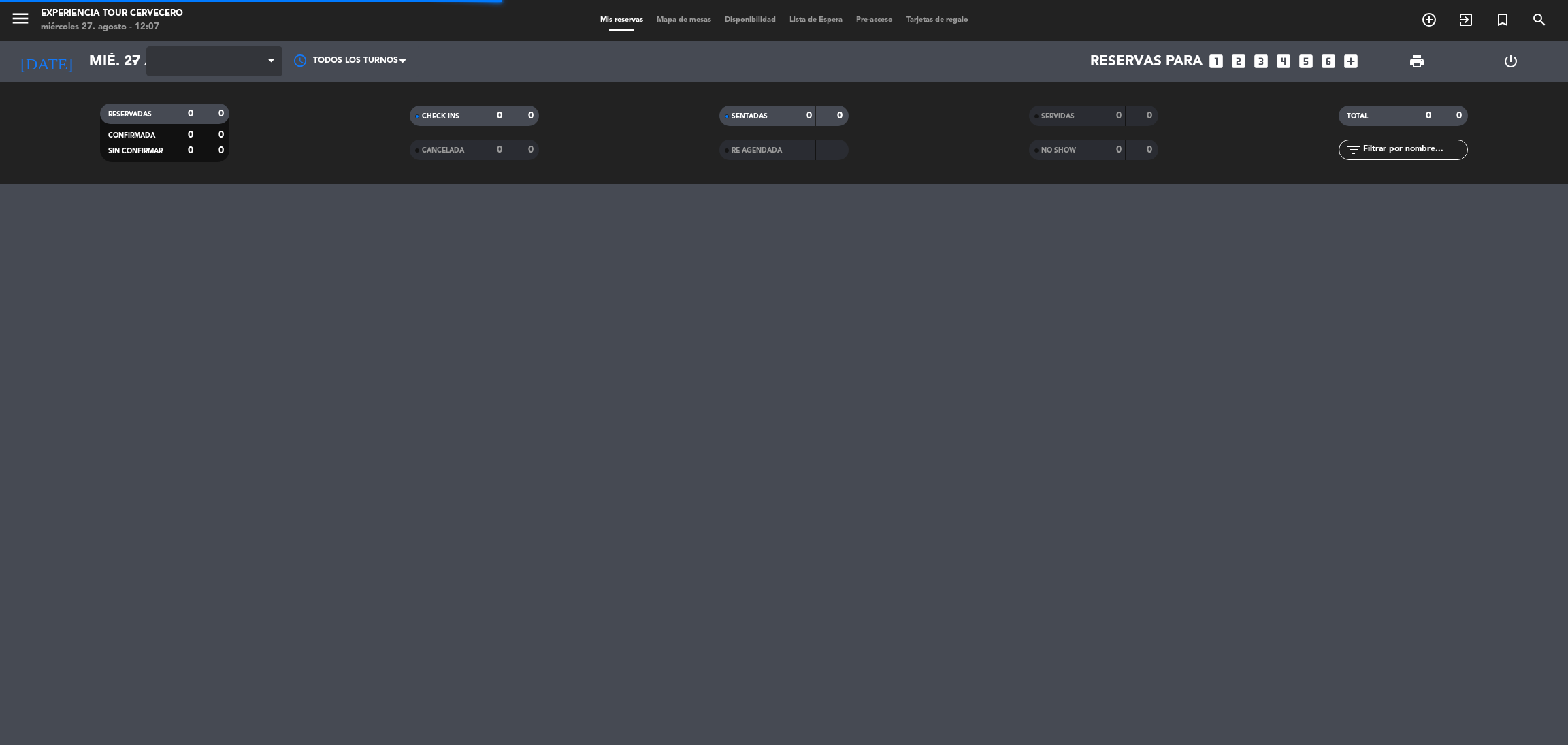
click at [243, 65] on span at bounding box center [214, 62] width 136 height 30
click at [242, 72] on span "Almuerzo" at bounding box center [214, 62] width 136 height 30
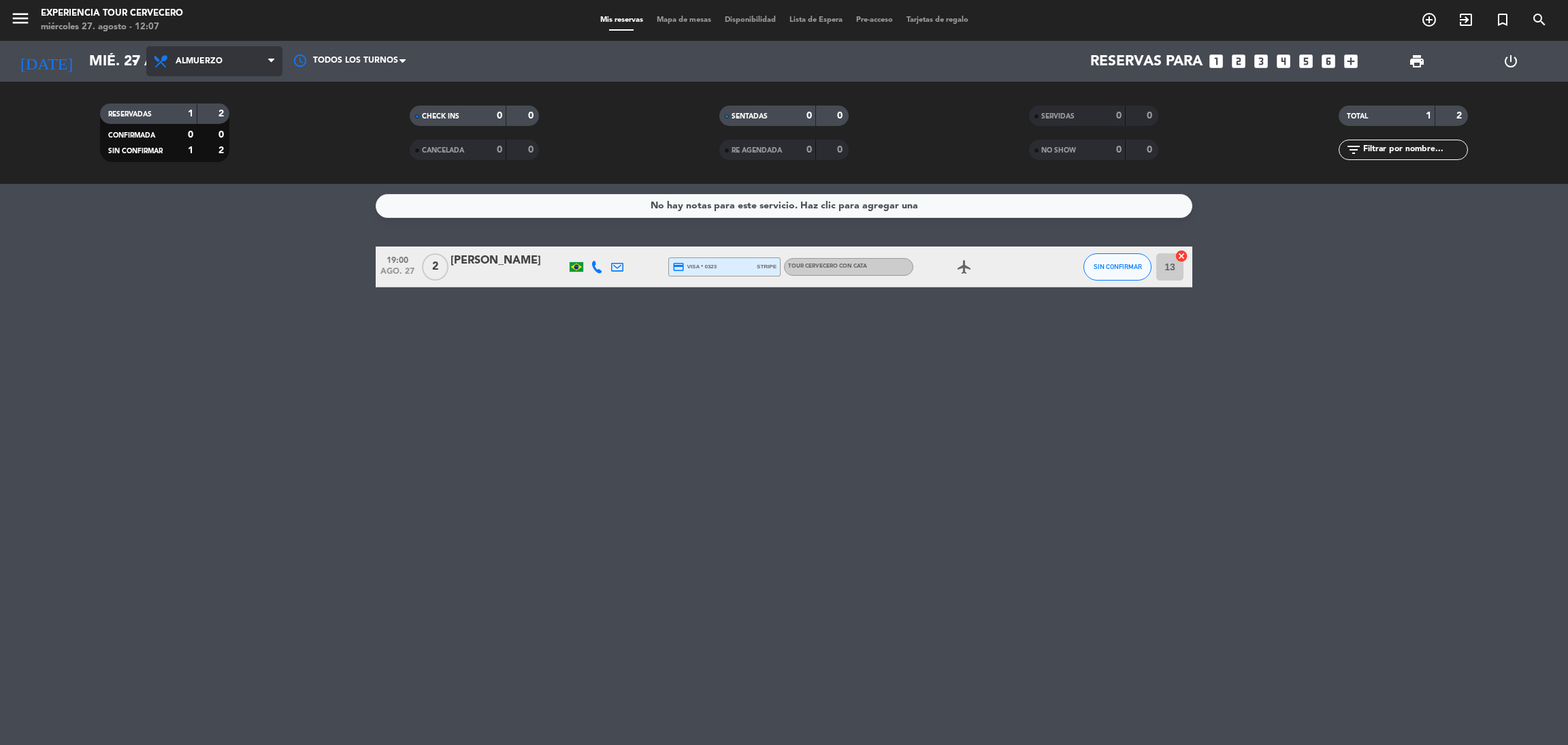
click at [232, 70] on span "Almuerzo" at bounding box center [214, 62] width 136 height 30
click at [238, 83] on div "menu Experiencia Tour Cervecero miércoles 27. agosto - 12:07 Mis reservas Mapa …" at bounding box center [784, 91] width 1568 height 184
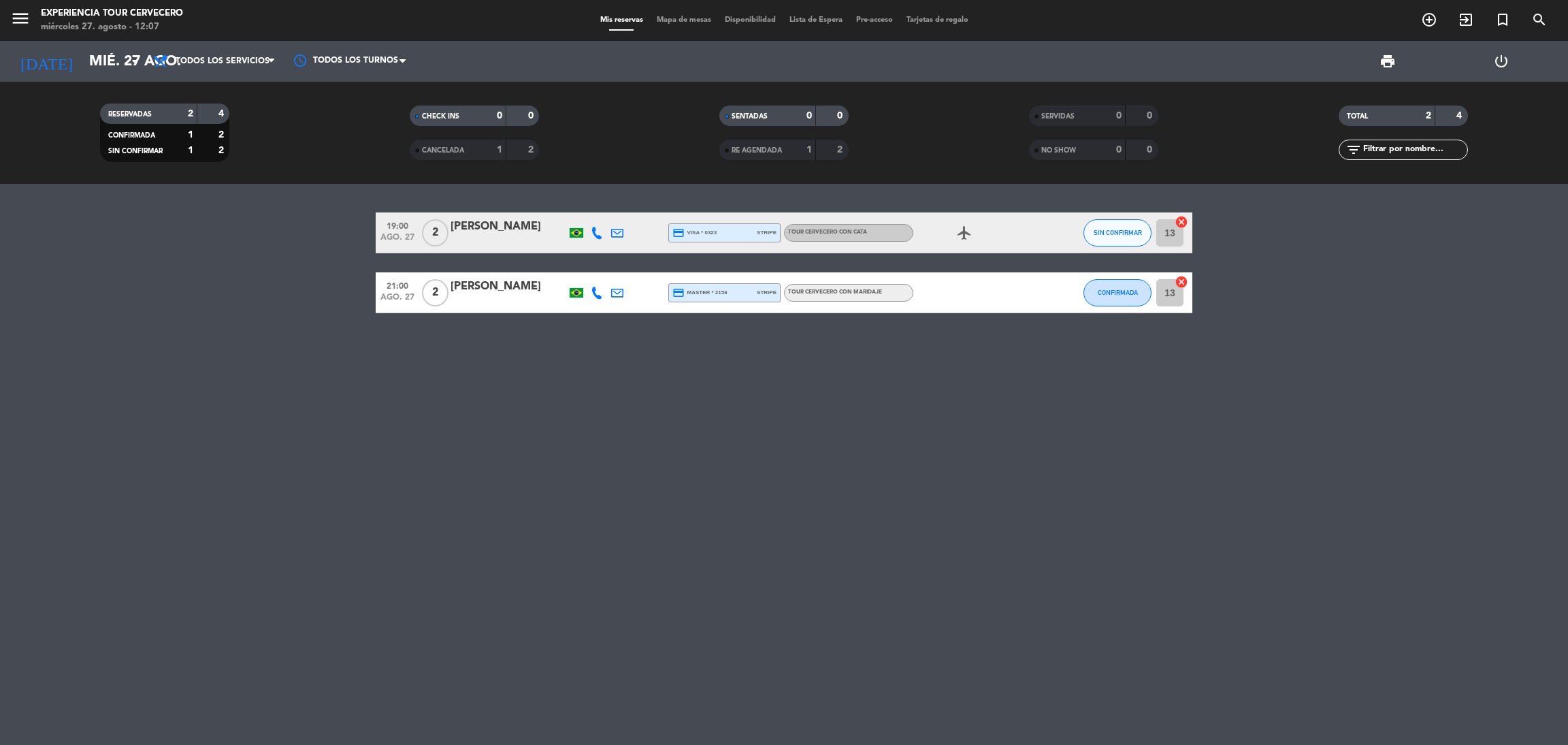
click at [678, 20] on span "Mapa de mesas" at bounding box center [684, 20] width 69 height 8
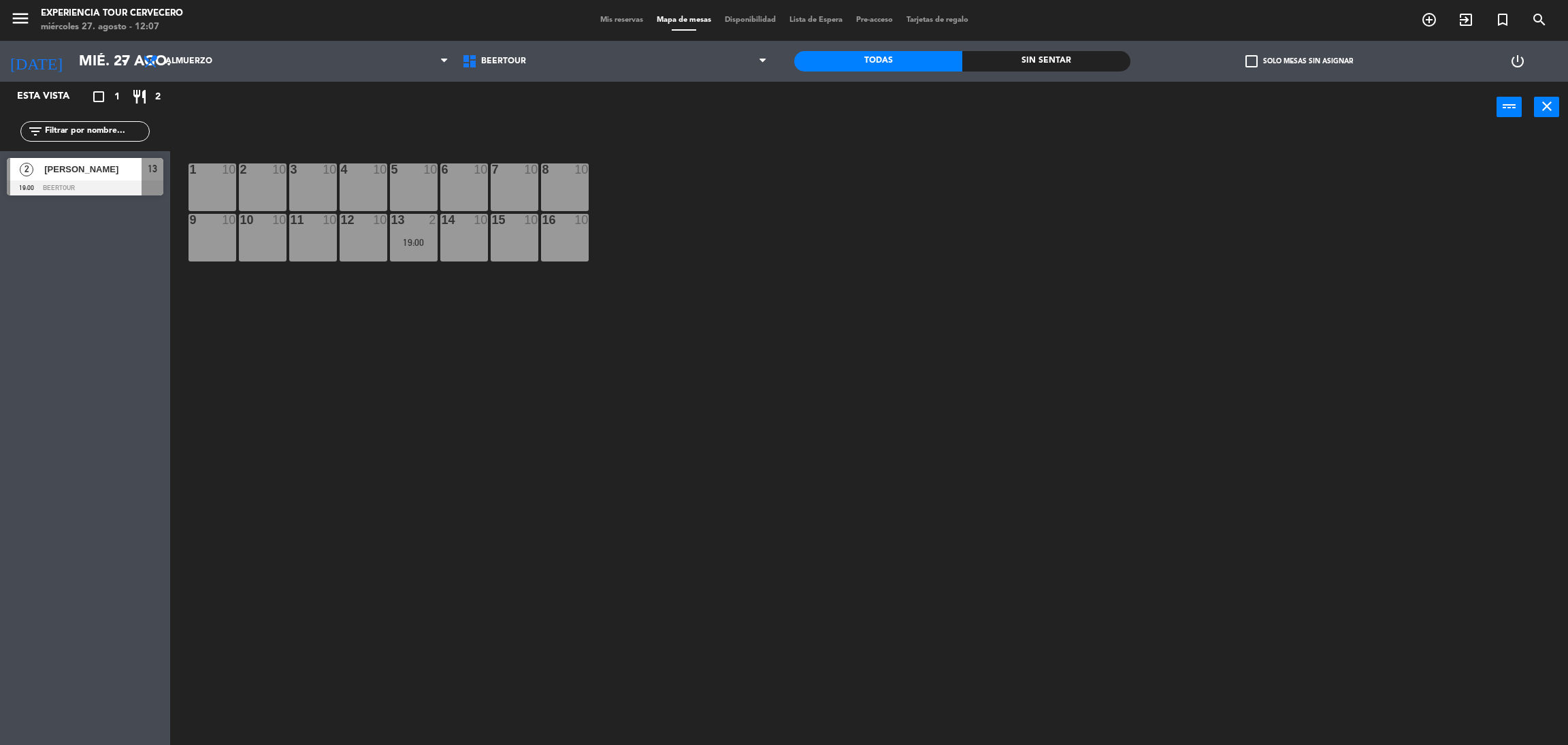
click at [628, 23] on span "Mis reservas" at bounding box center [622, 20] width 57 height 8
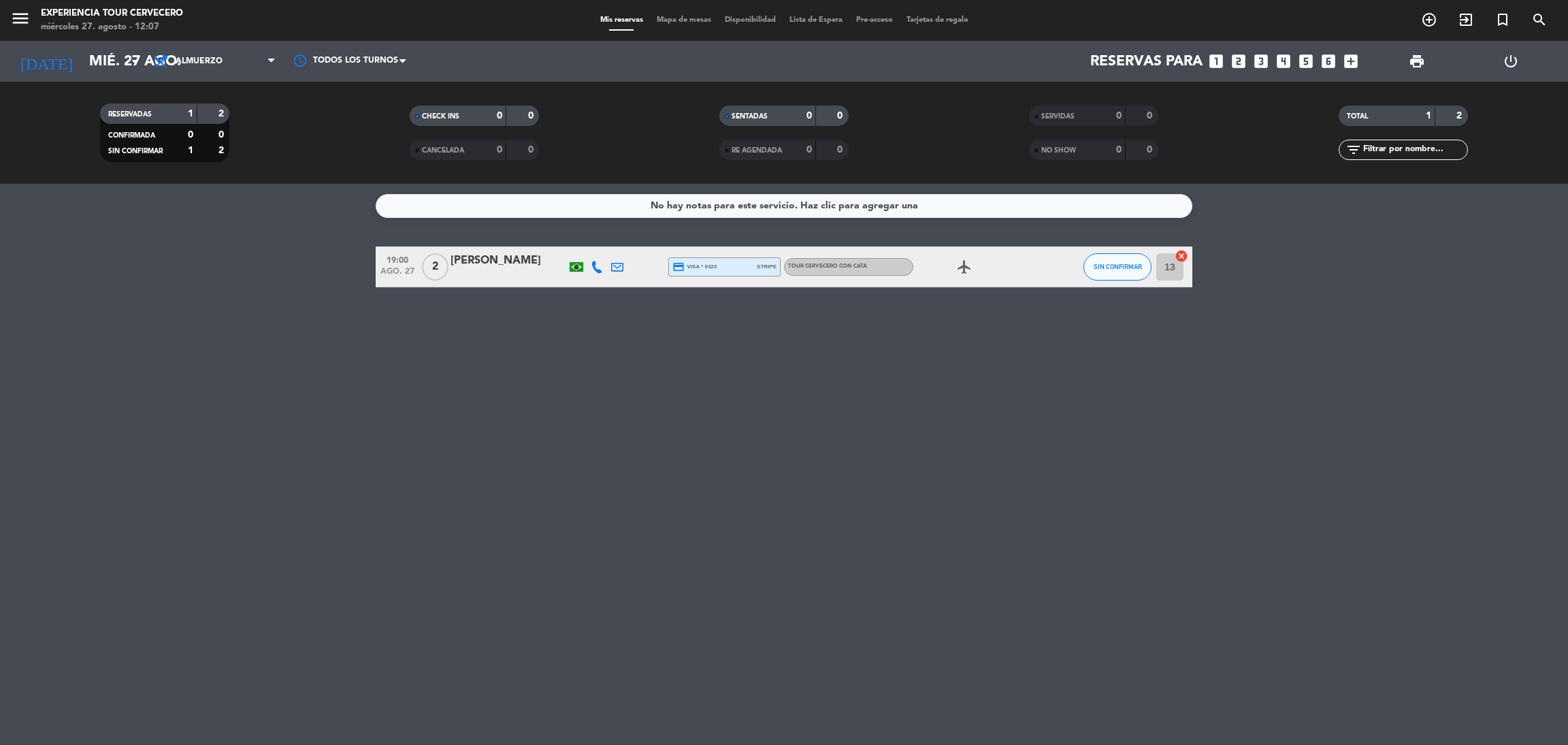
click at [689, 24] on span "Mapa de mesas" at bounding box center [684, 20] width 69 height 8
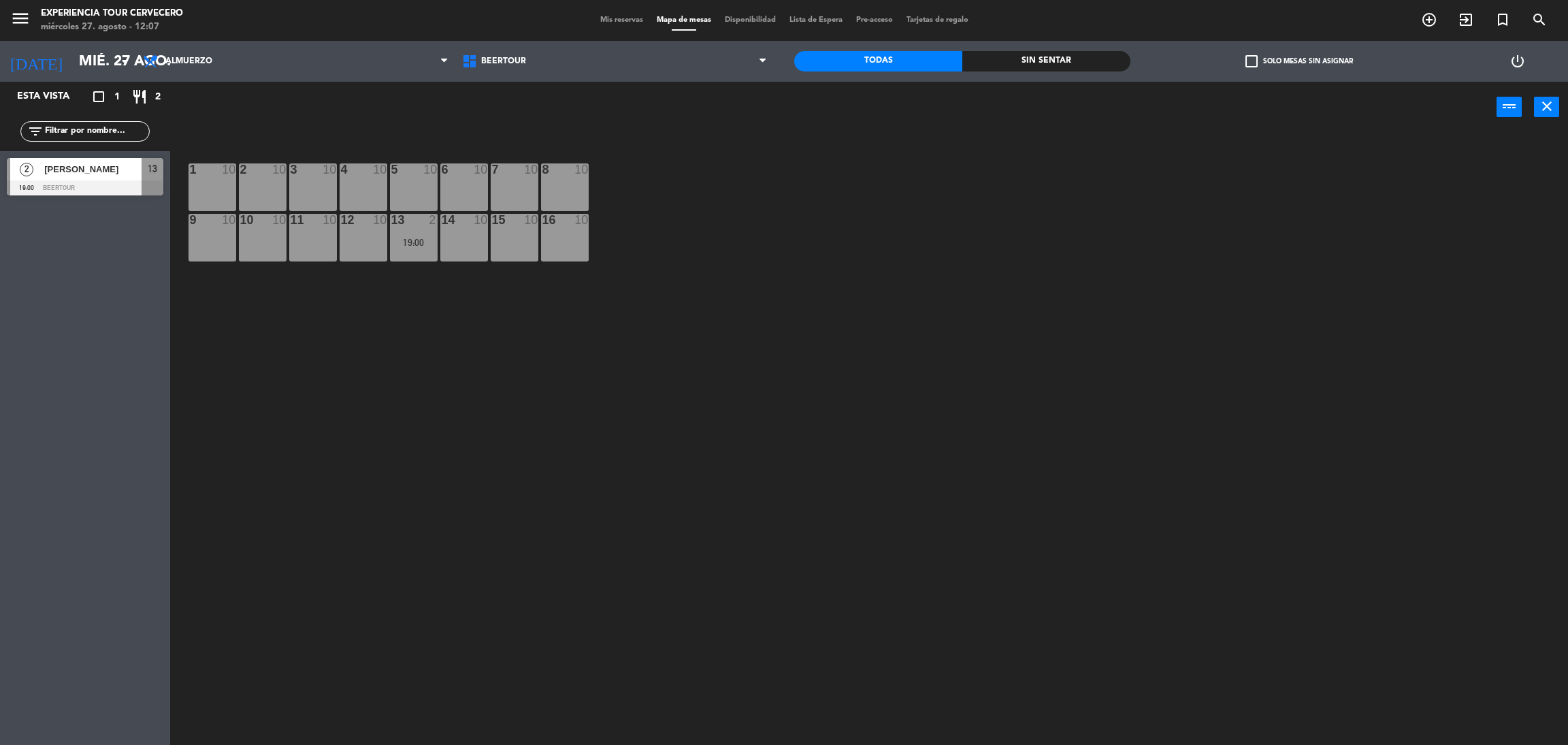
click at [619, 25] on div "Mis reservas Mapa de mesas Disponibilidad Lista de Espera Pre-acceso Tarjetas d…" at bounding box center [784, 20] width 382 height 12
click at [616, 28] on div "menu Experiencia Tour Cervecero miércoles 27. agosto - 12:08 Mis reservas Mapa …" at bounding box center [784, 20] width 1568 height 41
click at [19, 38] on div "menu Experiencia Tour Cervecero miércoles 27. agosto - 12:08 Mis reservas Mapa …" at bounding box center [784, 20] width 1568 height 41
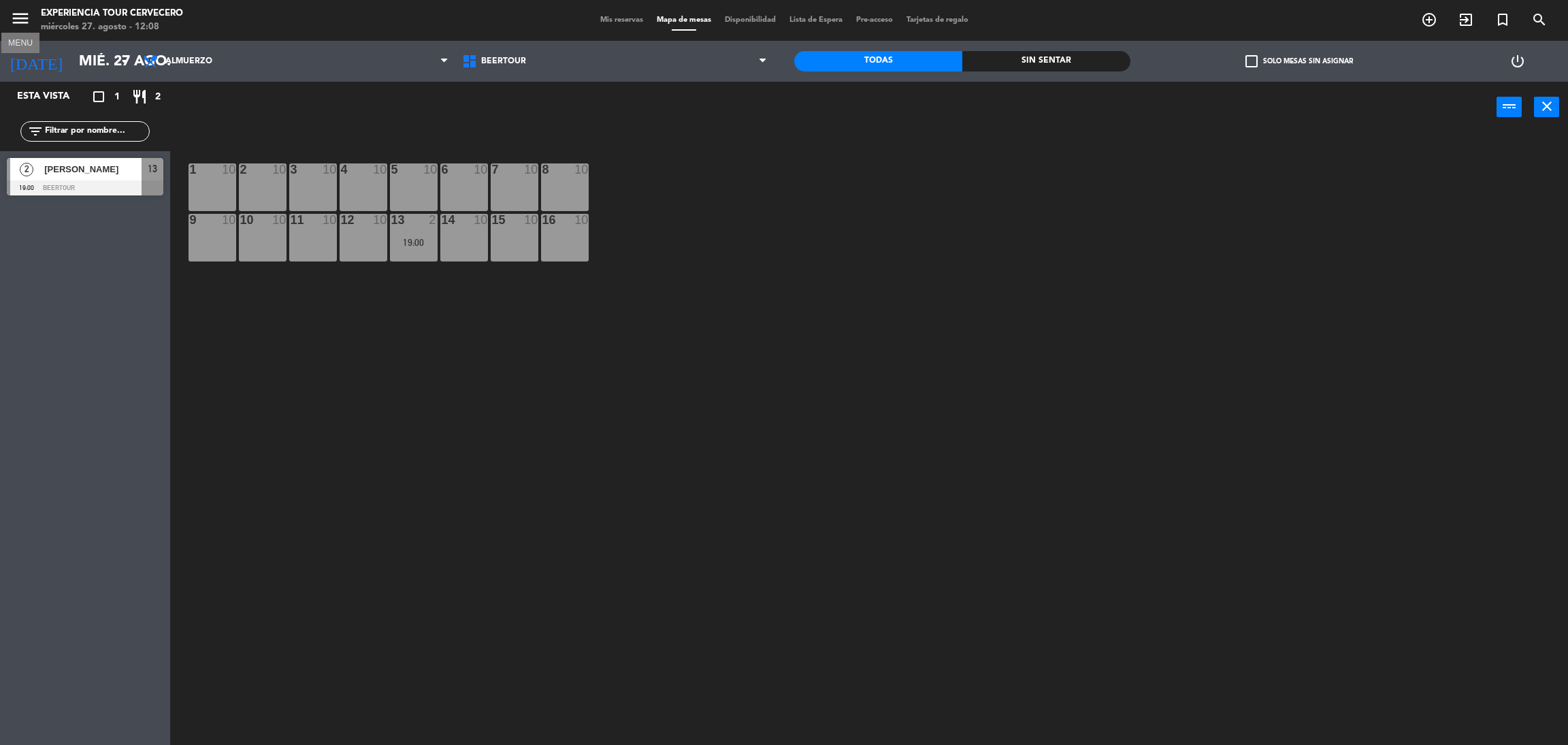
click at [19, 31] on button "menu" at bounding box center [20, 20] width 21 height 25
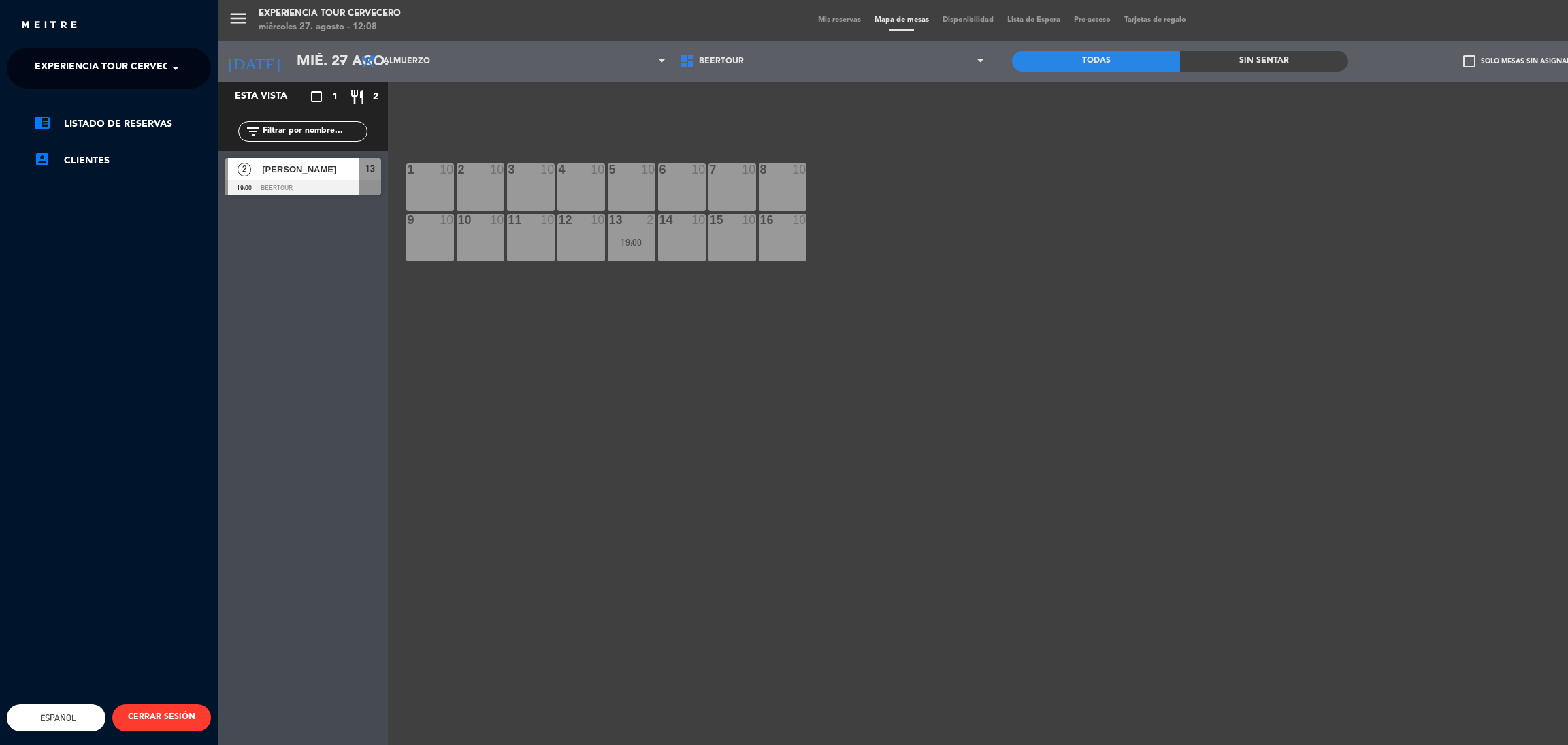
click at [43, 67] on span "Experiencia Tour Cervecero" at bounding box center [112, 68] width 155 height 29
click at [165, 103] on span "Cervecería Patagonia Bariloche" at bounding box center [102, 105] width 178 height 16
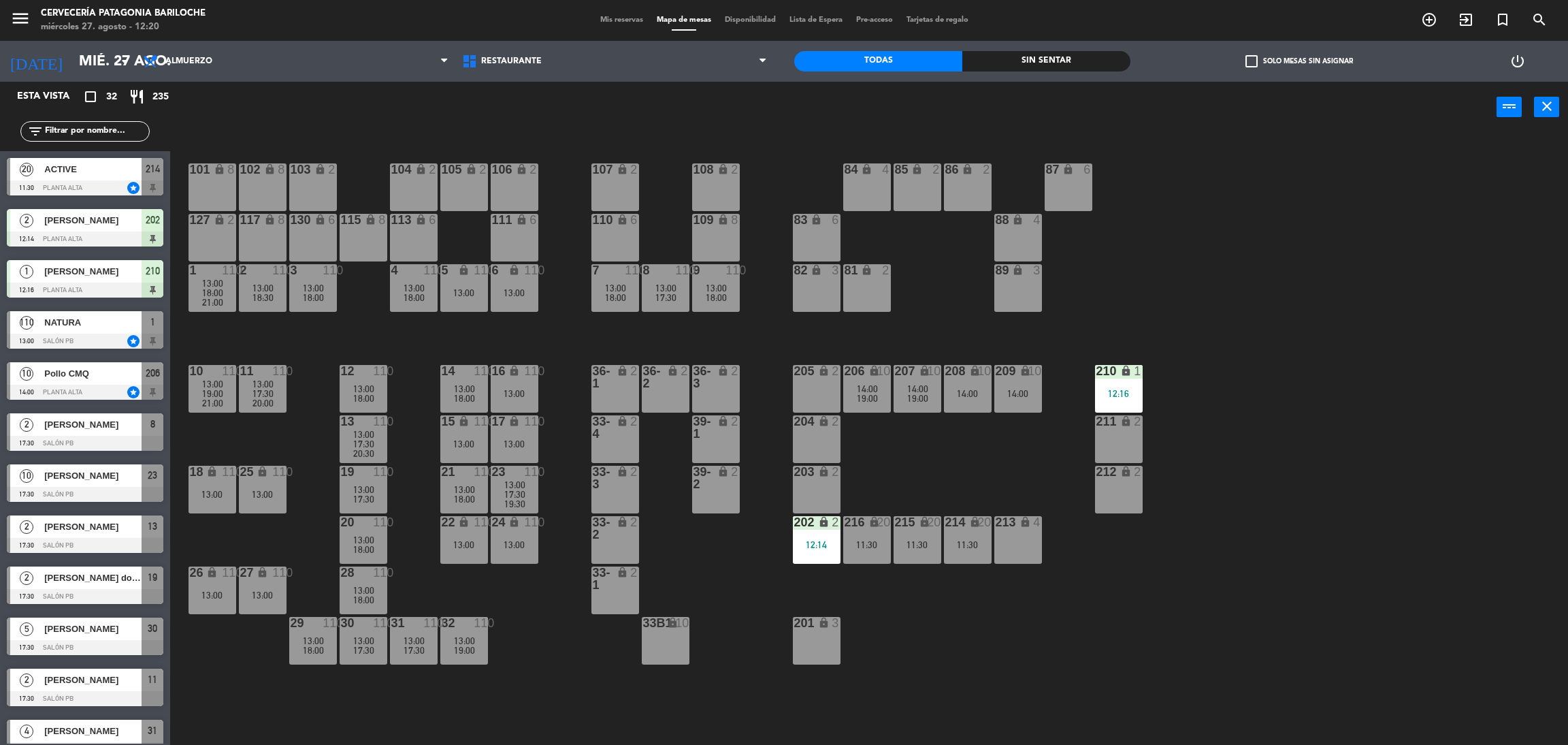
click at [753, 18] on span "Disponibilidad" at bounding box center [750, 20] width 65 height 8
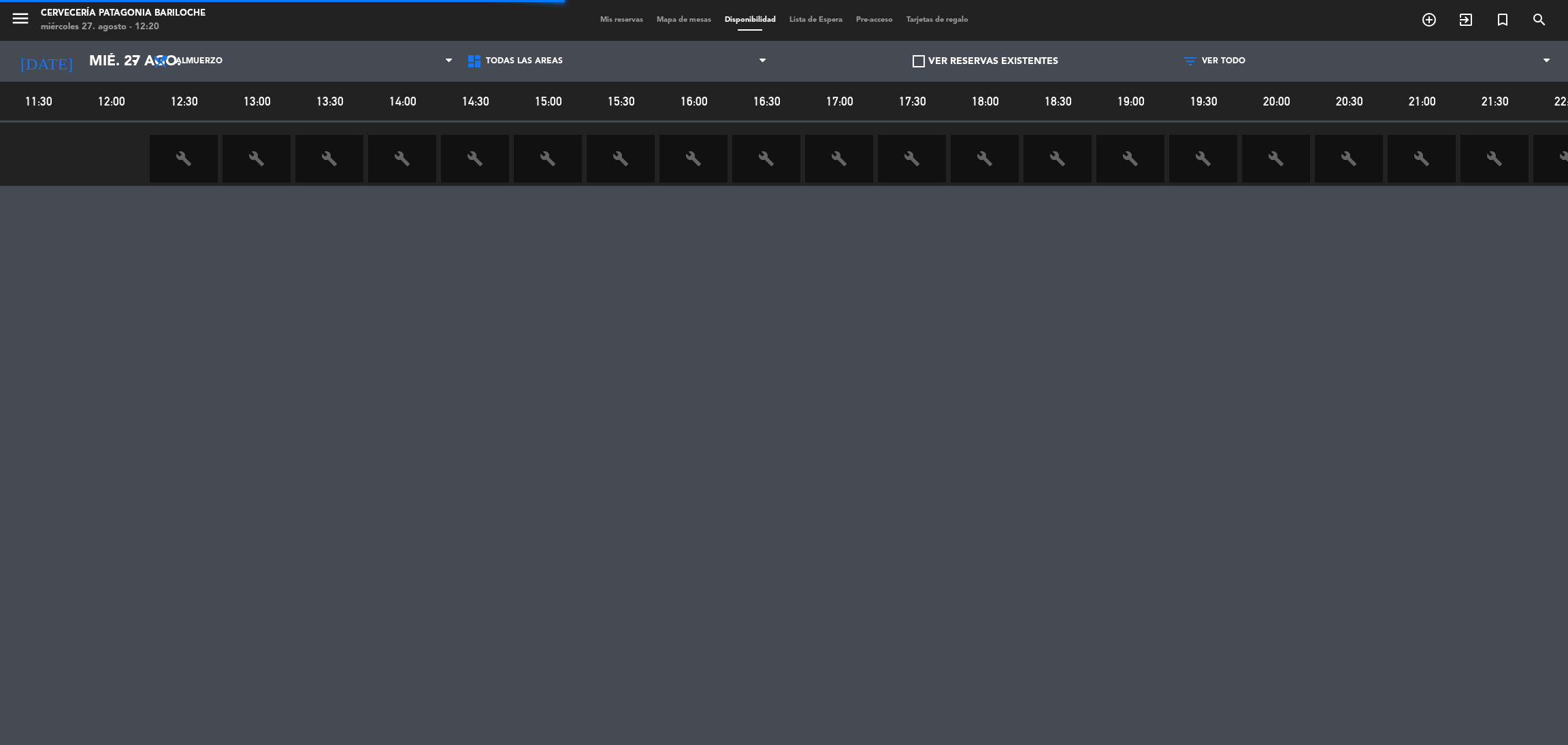
scroll to position [0, 49]
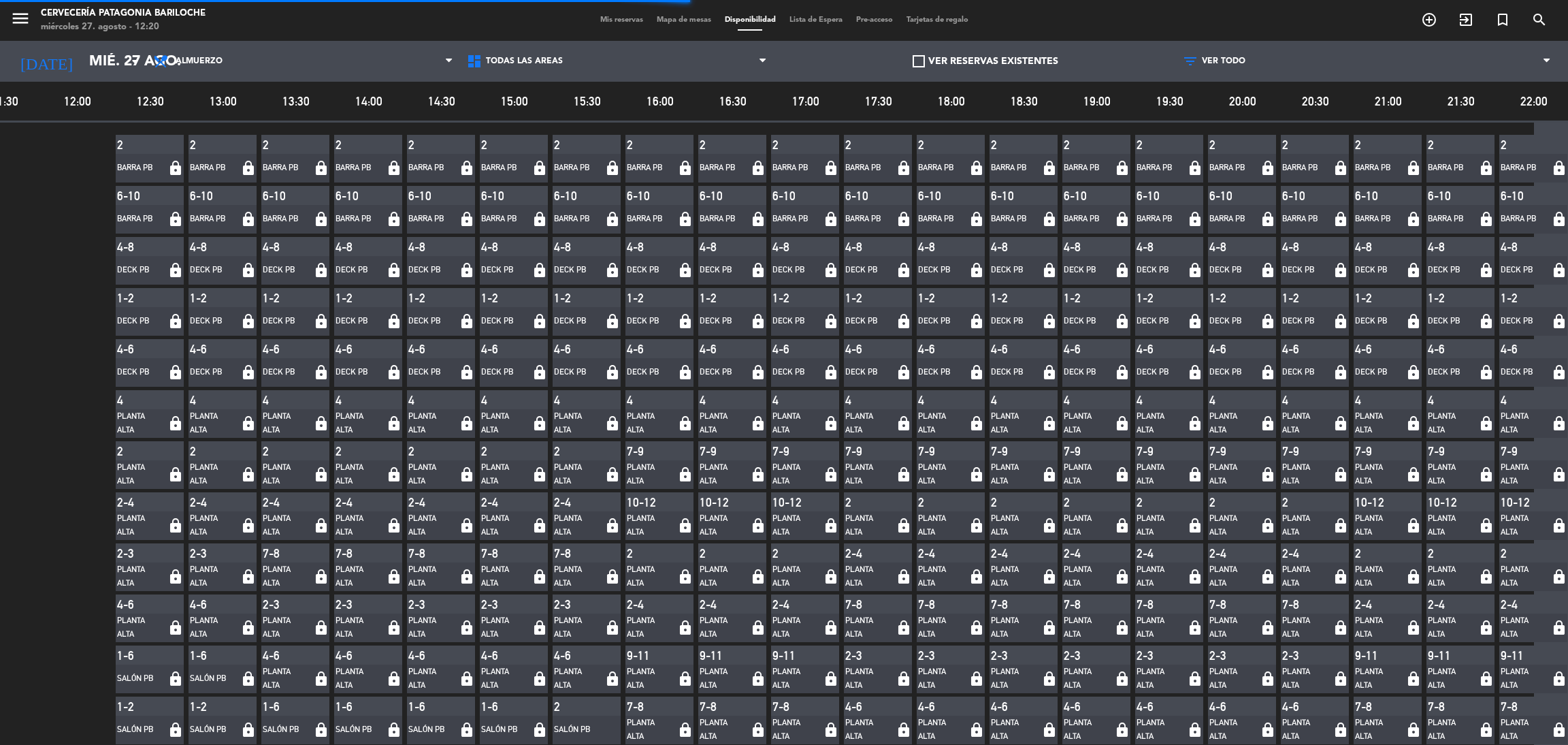
click at [685, 21] on span "Mapa de mesas" at bounding box center [684, 20] width 69 height 8
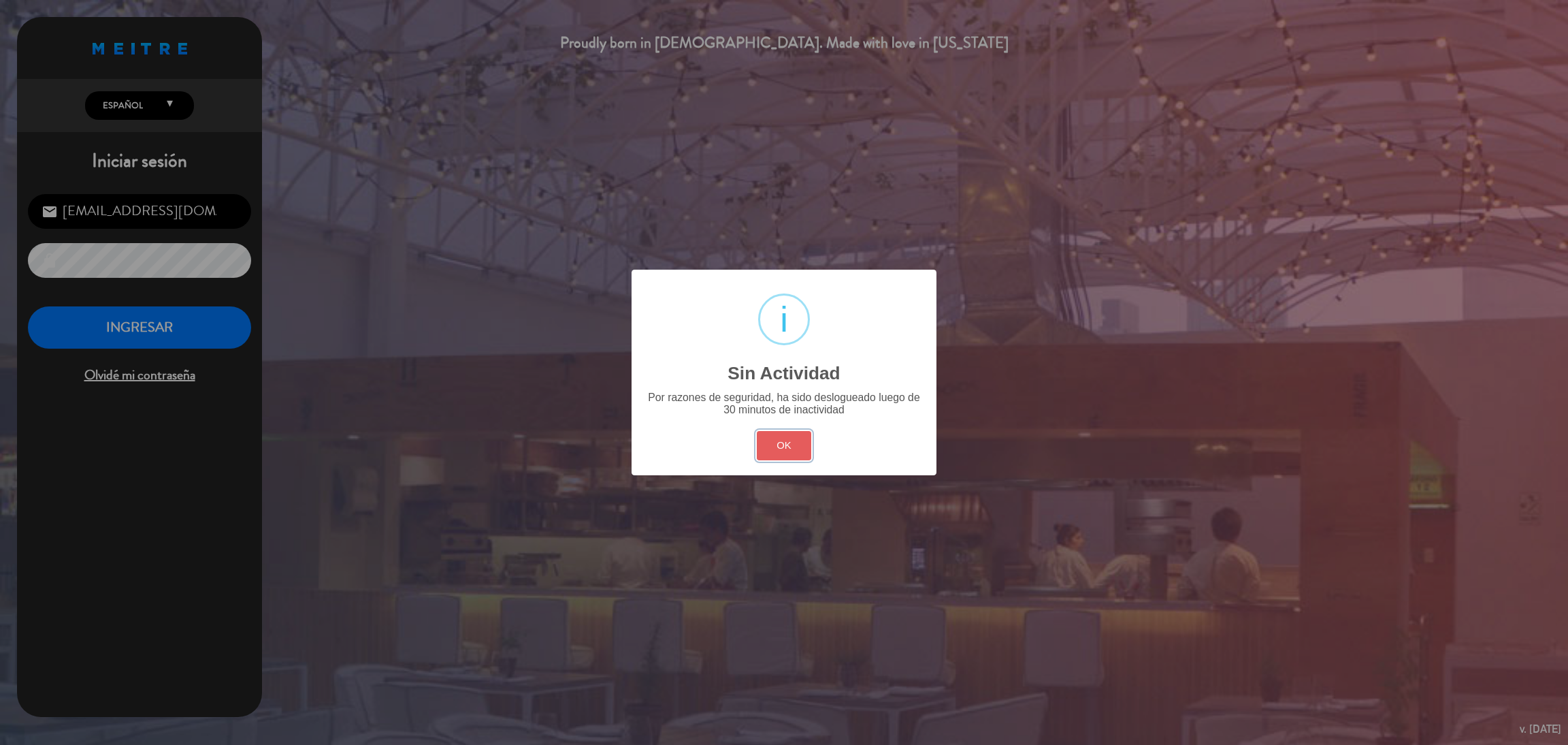
click at [799, 439] on button "OK" at bounding box center [784, 445] width 56 height 29
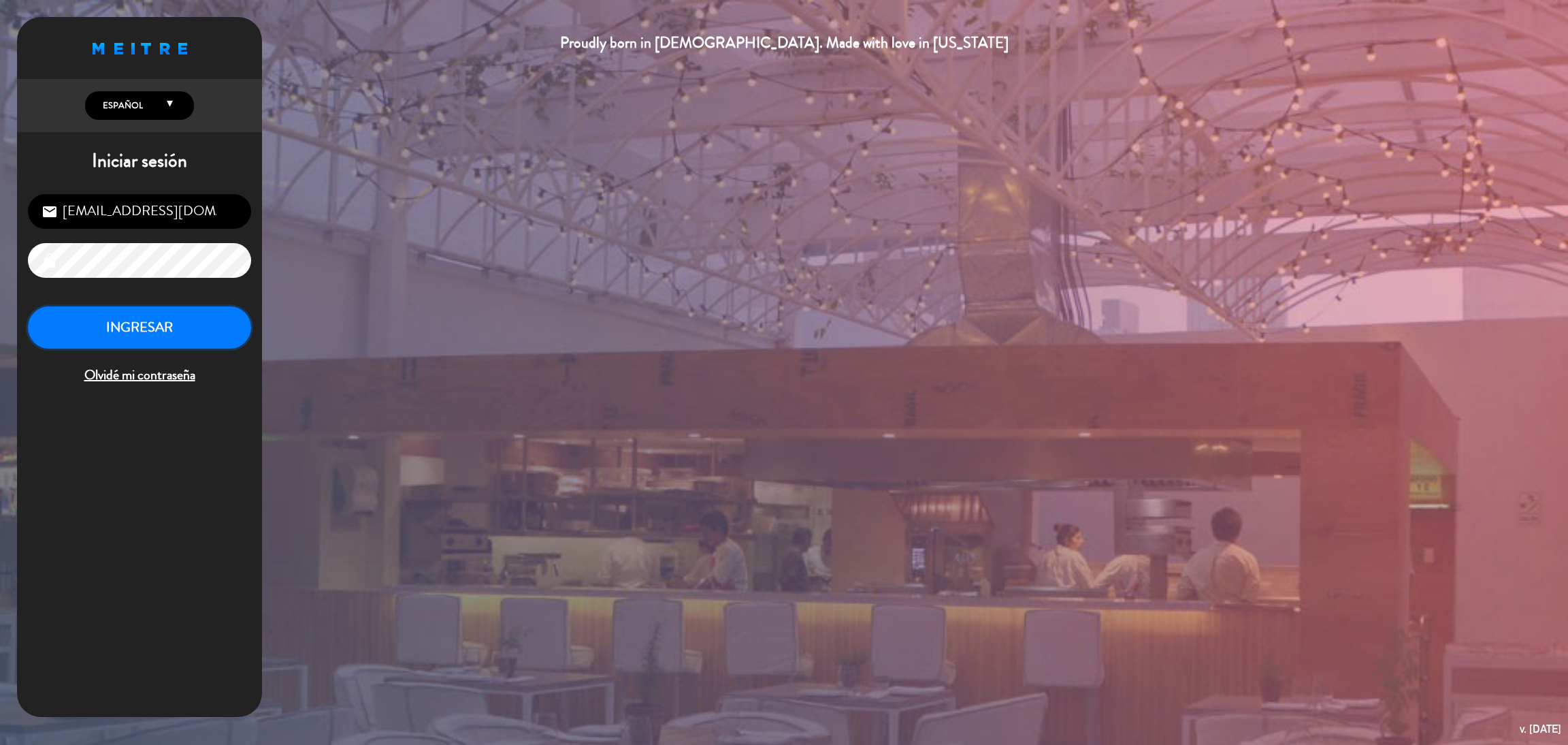
click at [166, 333] on button "INGRESAR" at bounding box center [139, 327] width 223 height 43
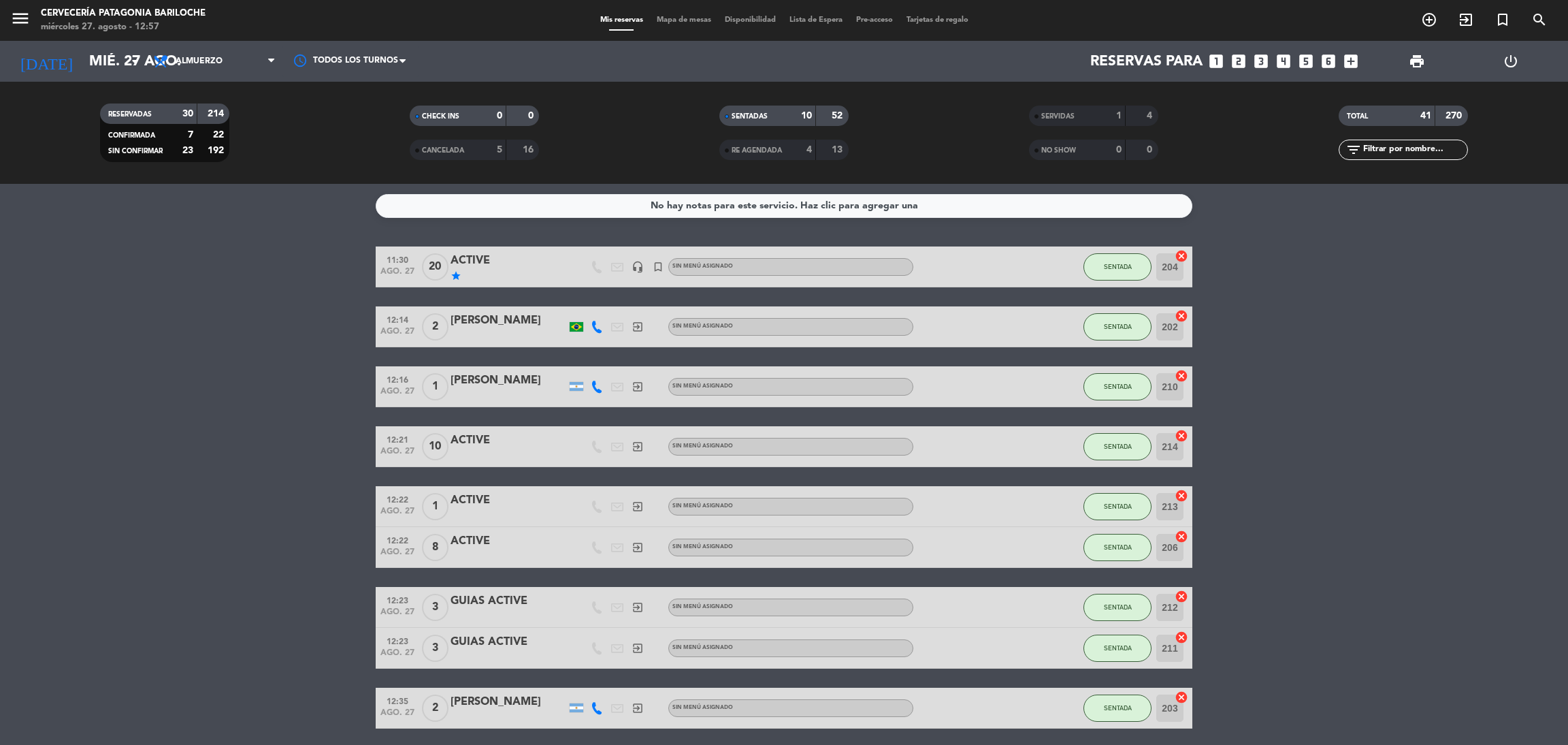
drag, startPoint x: 605, startPoint y: 250, endPoint x: 1520, endPoint y: 537, distance: 959.0
